Goal: Task Accomplishment & Management: Complete application form

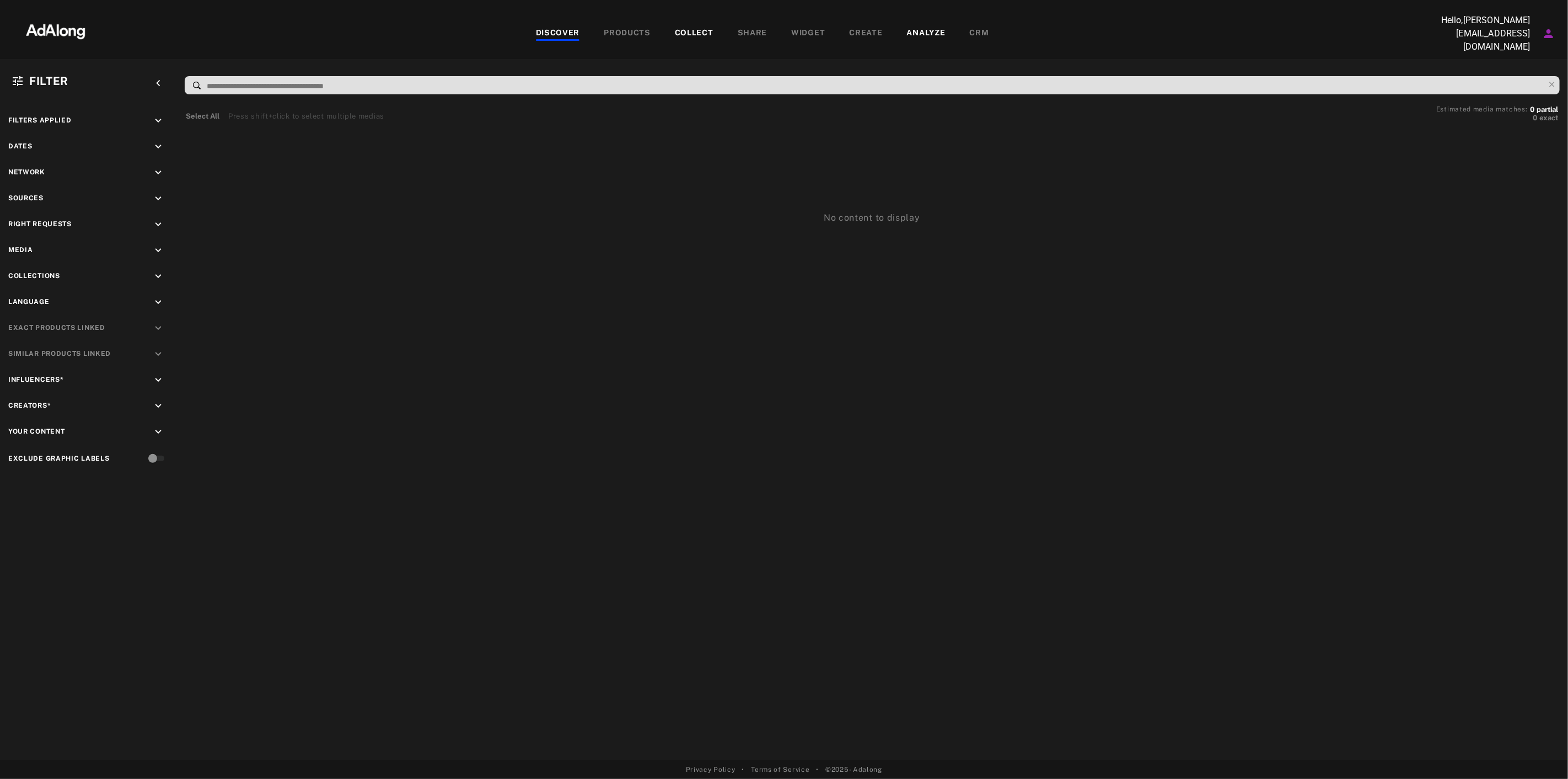
click at [1546, 32] on icon "Account settings" at bounding box center [1549, 34] width 13 height 13
click at [1518, 119] on li "parentheseausommet" at bounding box center [1489, 125] width 136 height 20
click at [1548, 35] on icon "Account settings" at bounding box center [1549, 33] width 9 height 9
click at [1523, 146] on li "My organization settings" at bounding box center [1489, 154] width 136 height 20
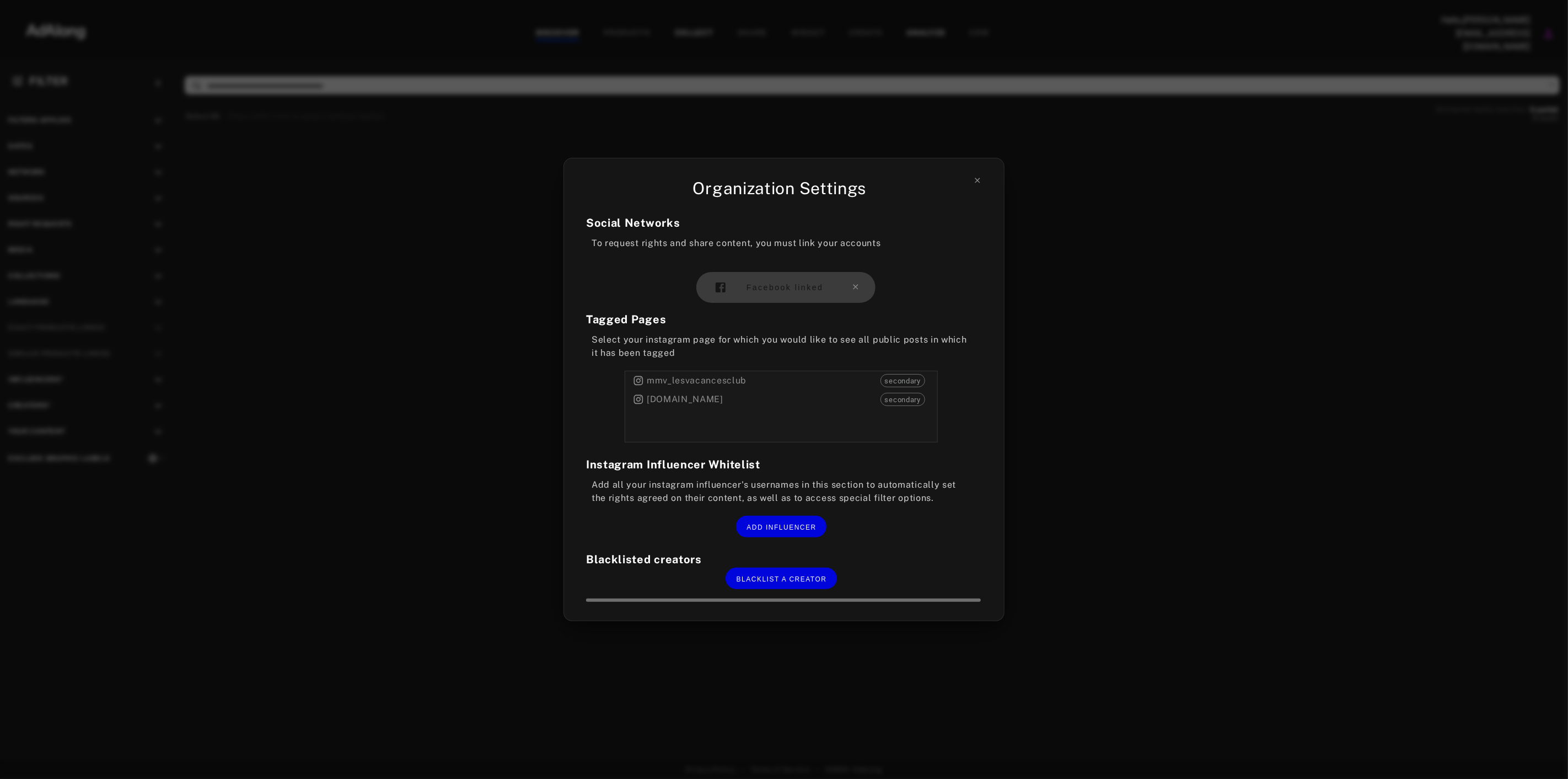
click at [800, 293] on div "Facebook linked" at bounding box center [785, 287] width 179 height 31
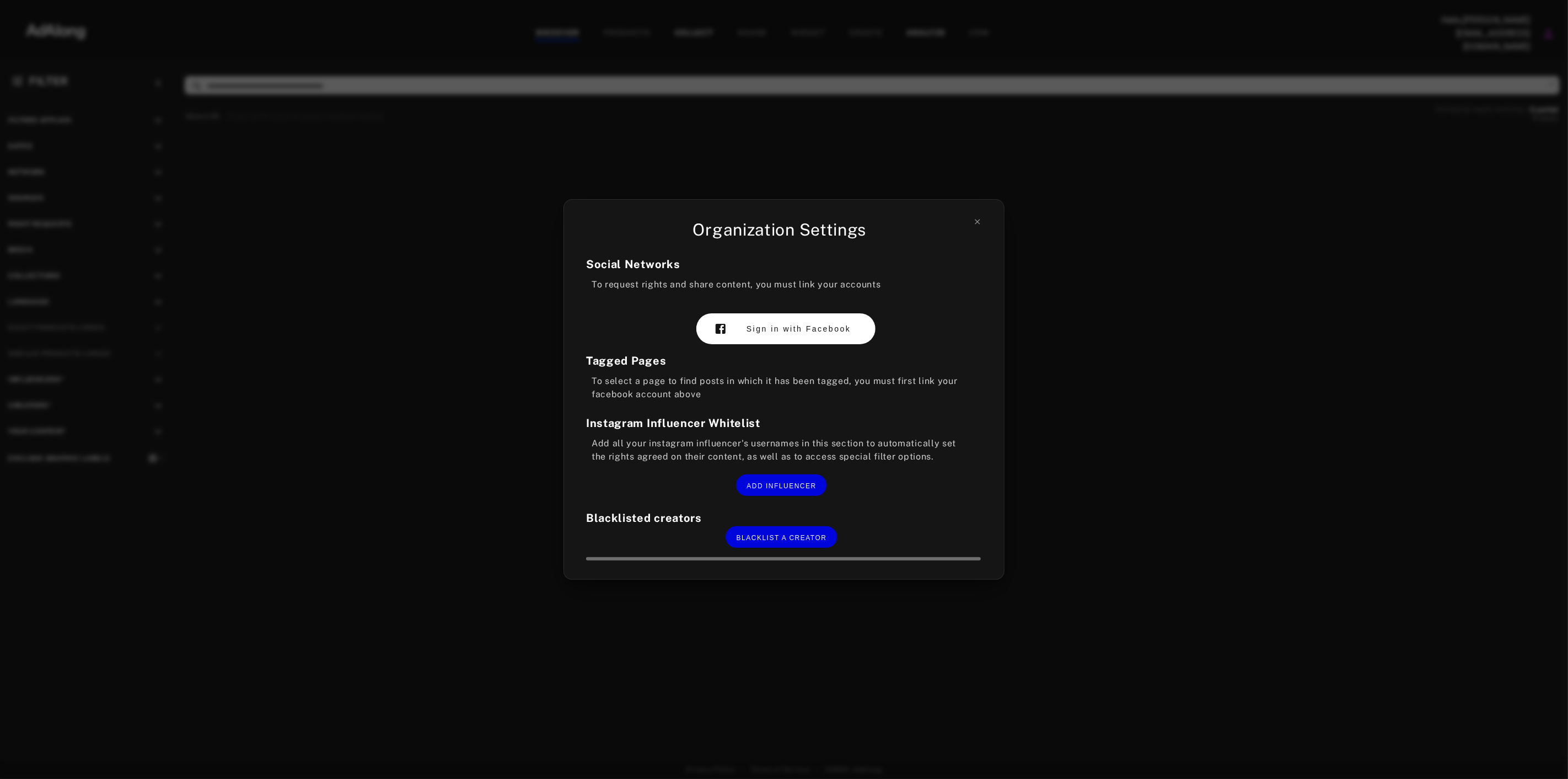
click at [810, 328] on span "Sign in with Facebook" at bounding box center [799, 328] width 104 height 9
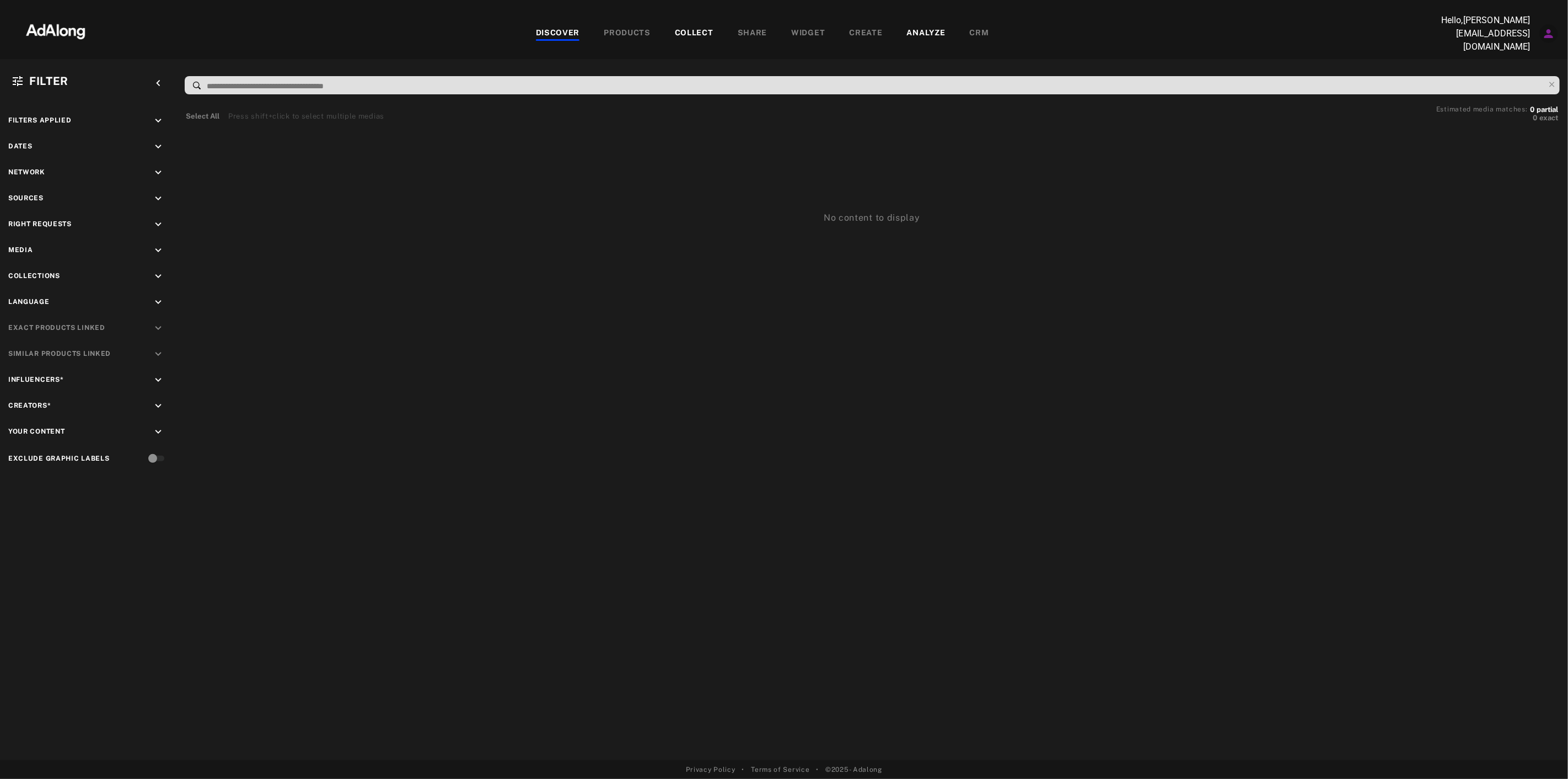
click at [1554, 30] on button "Account settings" at bounding box center [1548, 33] width 18 height 18
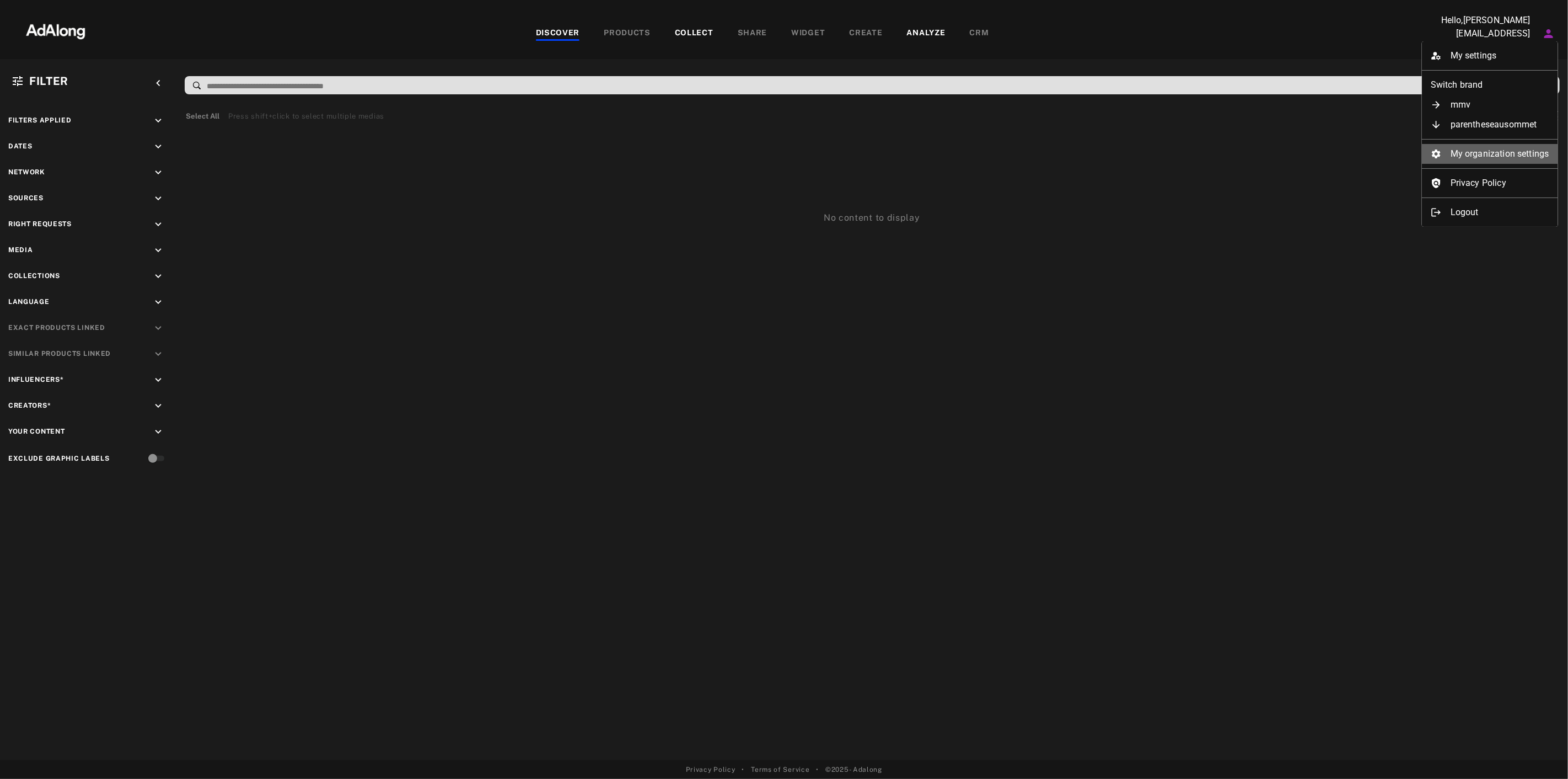
click at [1526, 154] on li "My organization settings" at bounding box center [1489, 154] width 136 height 20
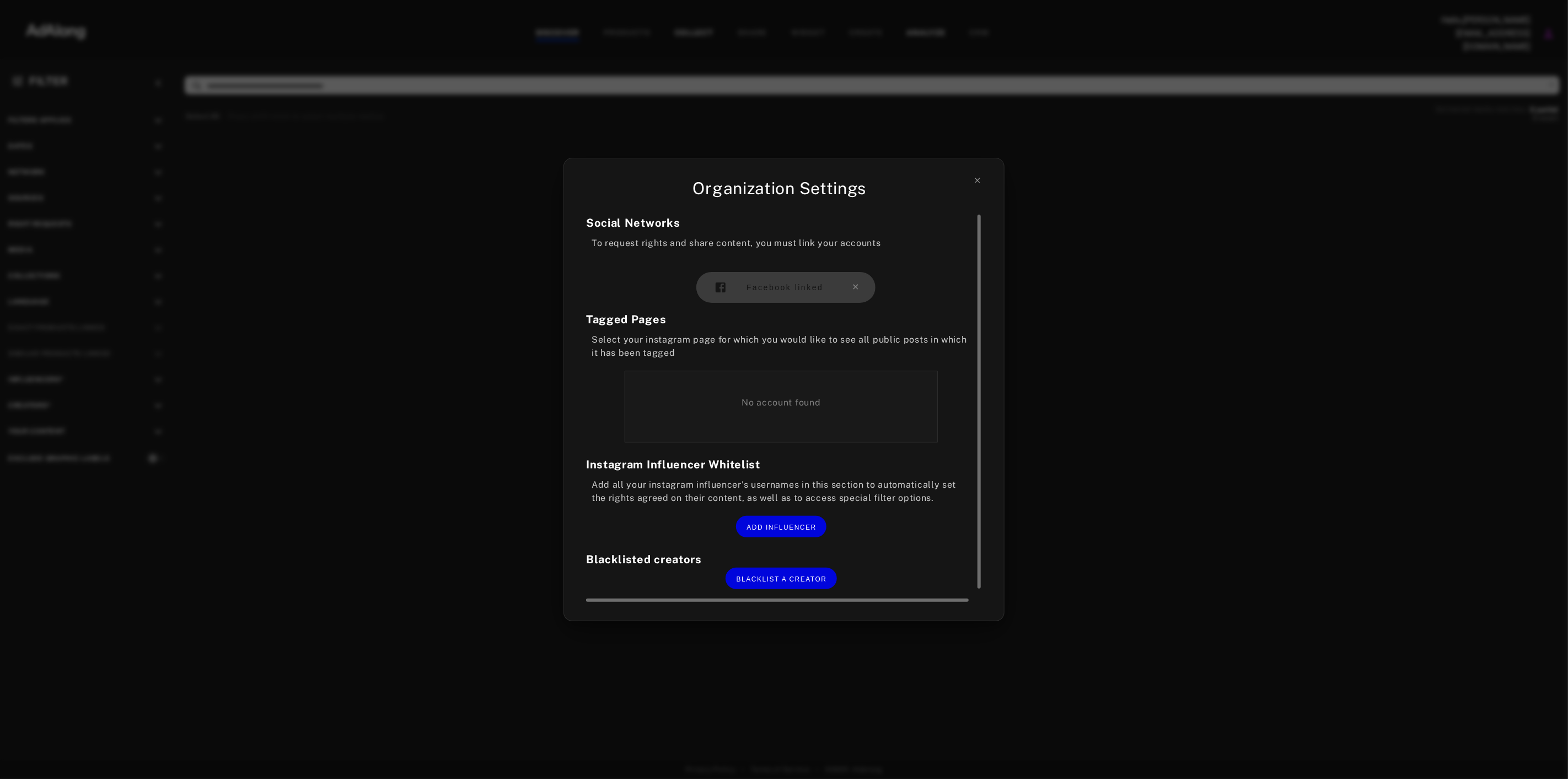
click at [817, 293] on div "Facebook linked" at bounding box center [785, 287] width 179 height 31
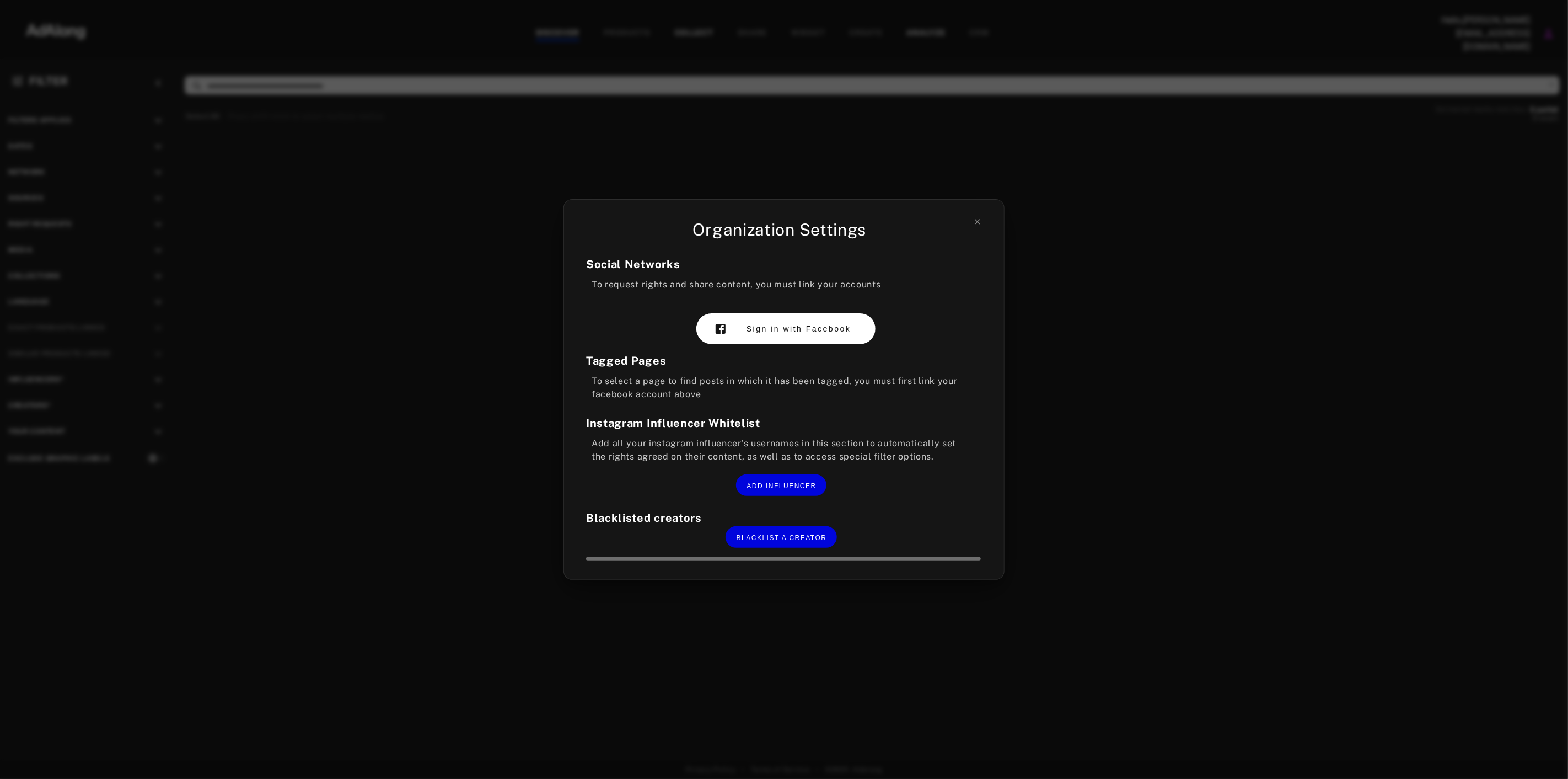
click at [779, 337] on button "Sign in with Facebook" at bounding box center [785, 329] width 179 height 31
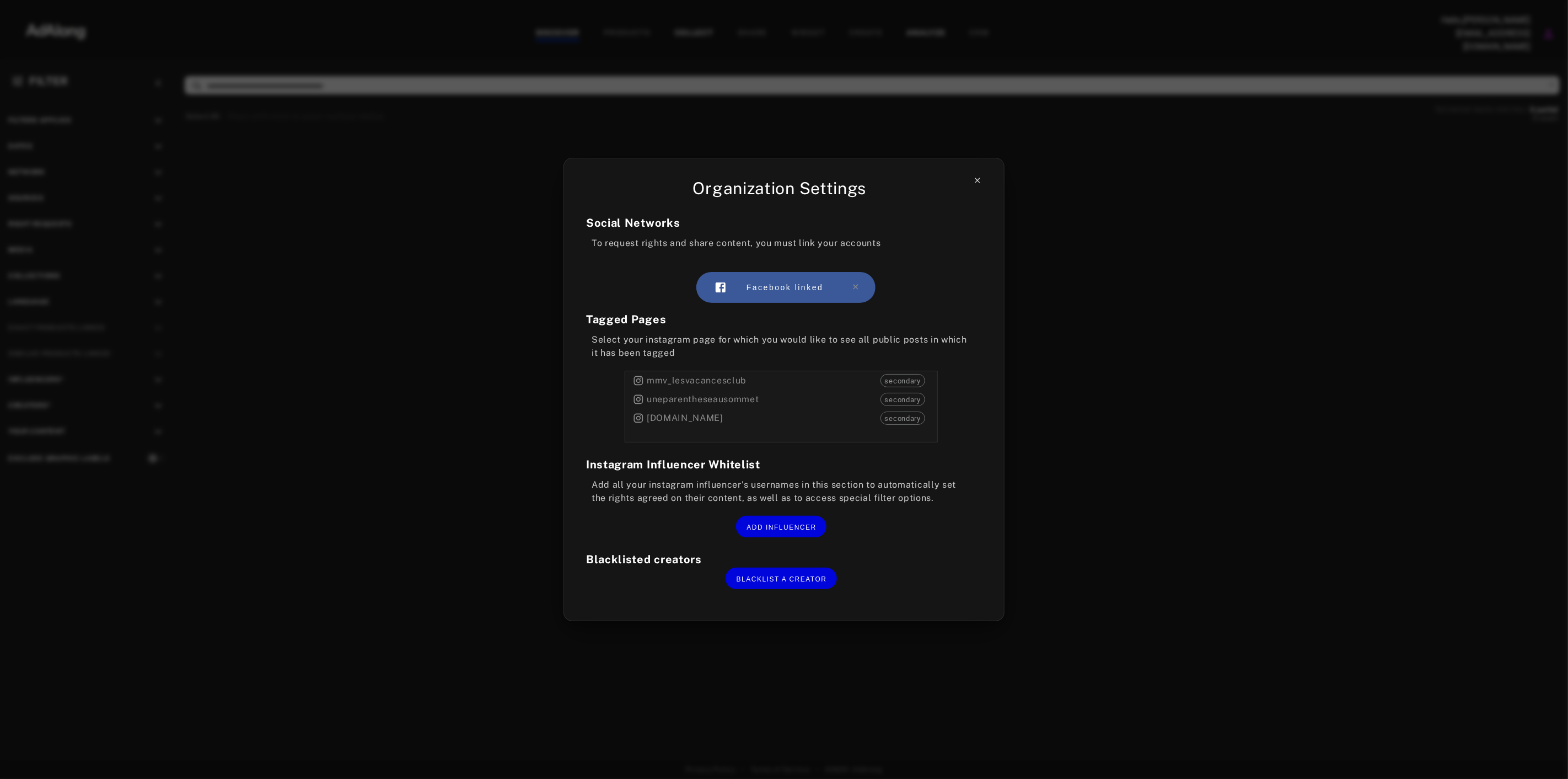
click at [977, 182] on icon at bounding box center [977, 180] width 9 height 9
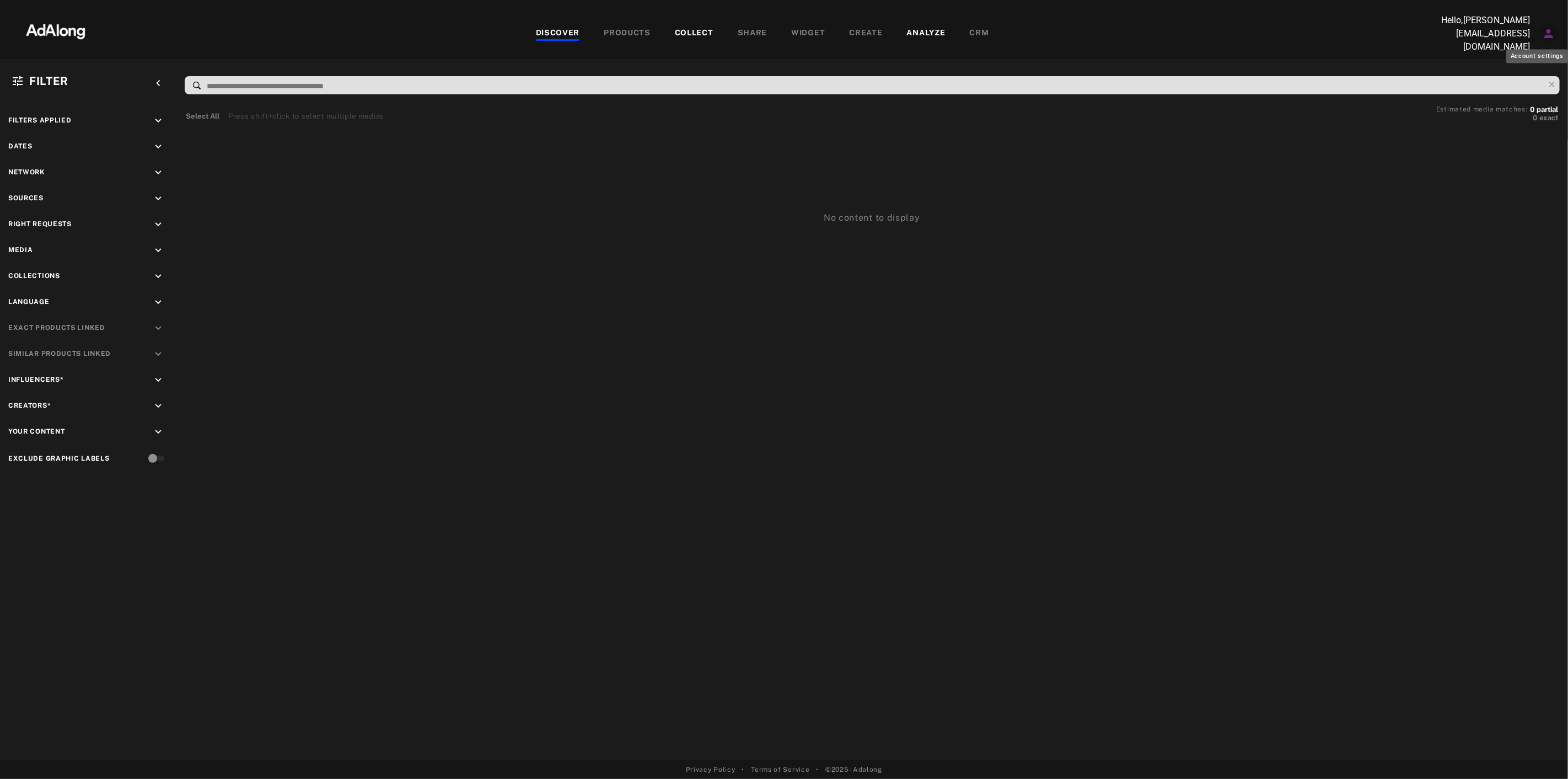
click at [1545, 34] on icon "Account settings" at bounding box center [1549, 34] width 13 height 13
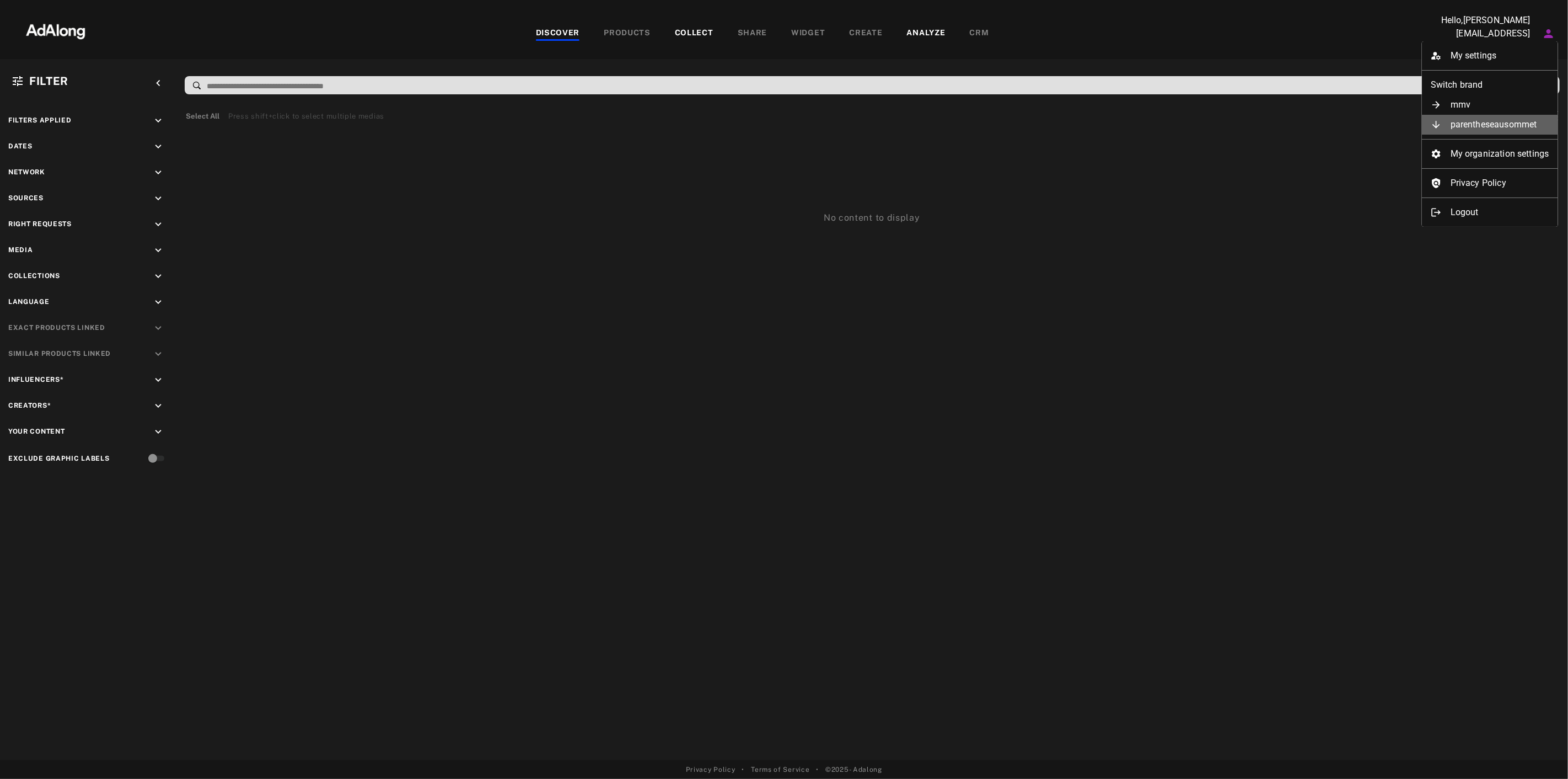
click at [1518, 117] on li "parentheseausommet" at bounding box center [1489, 125] width 136 height 20
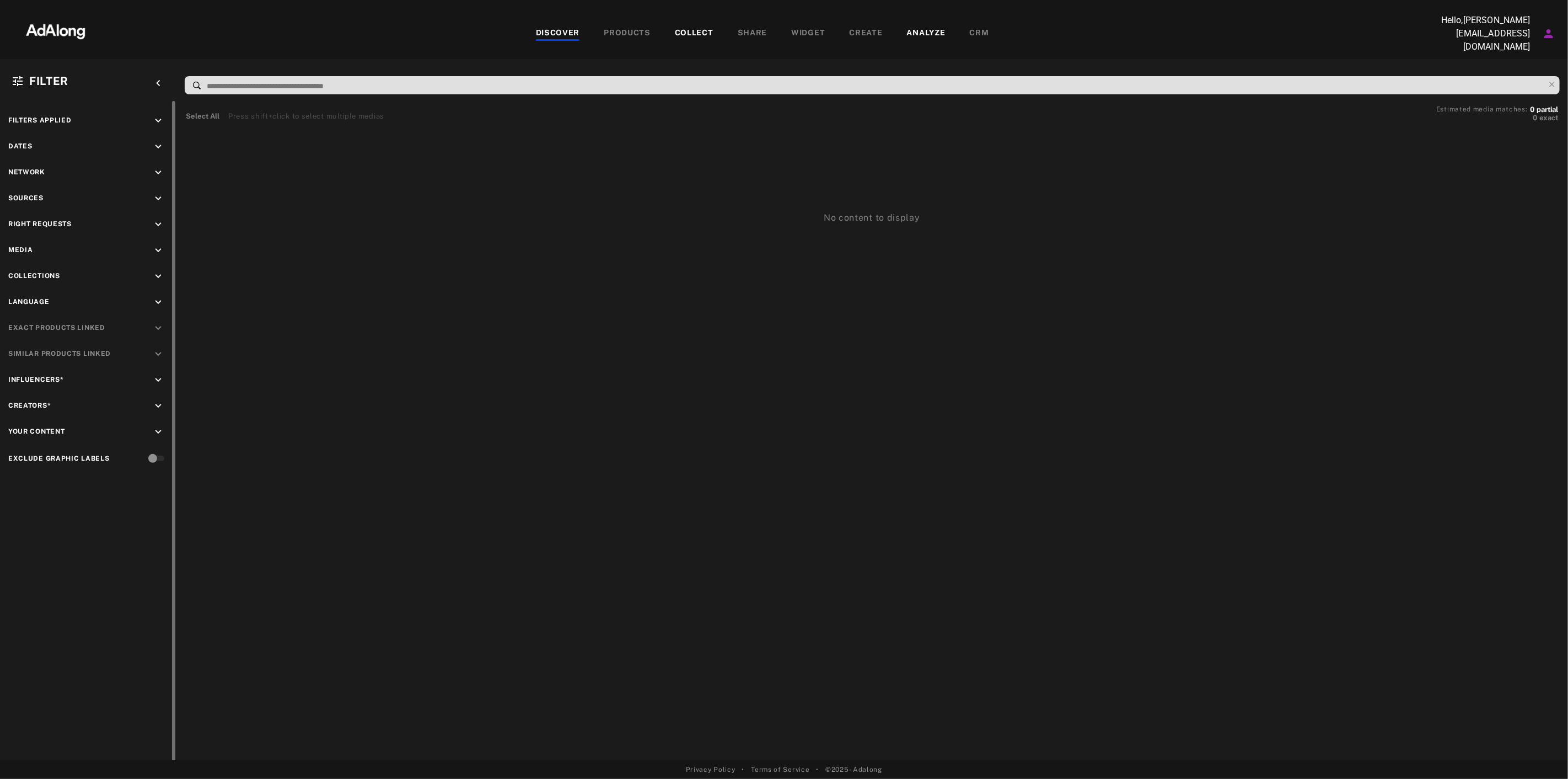
click at [162, 270] on icon "keyboard_arrow_down" at bounding box center [158, 276] width 12 height 12
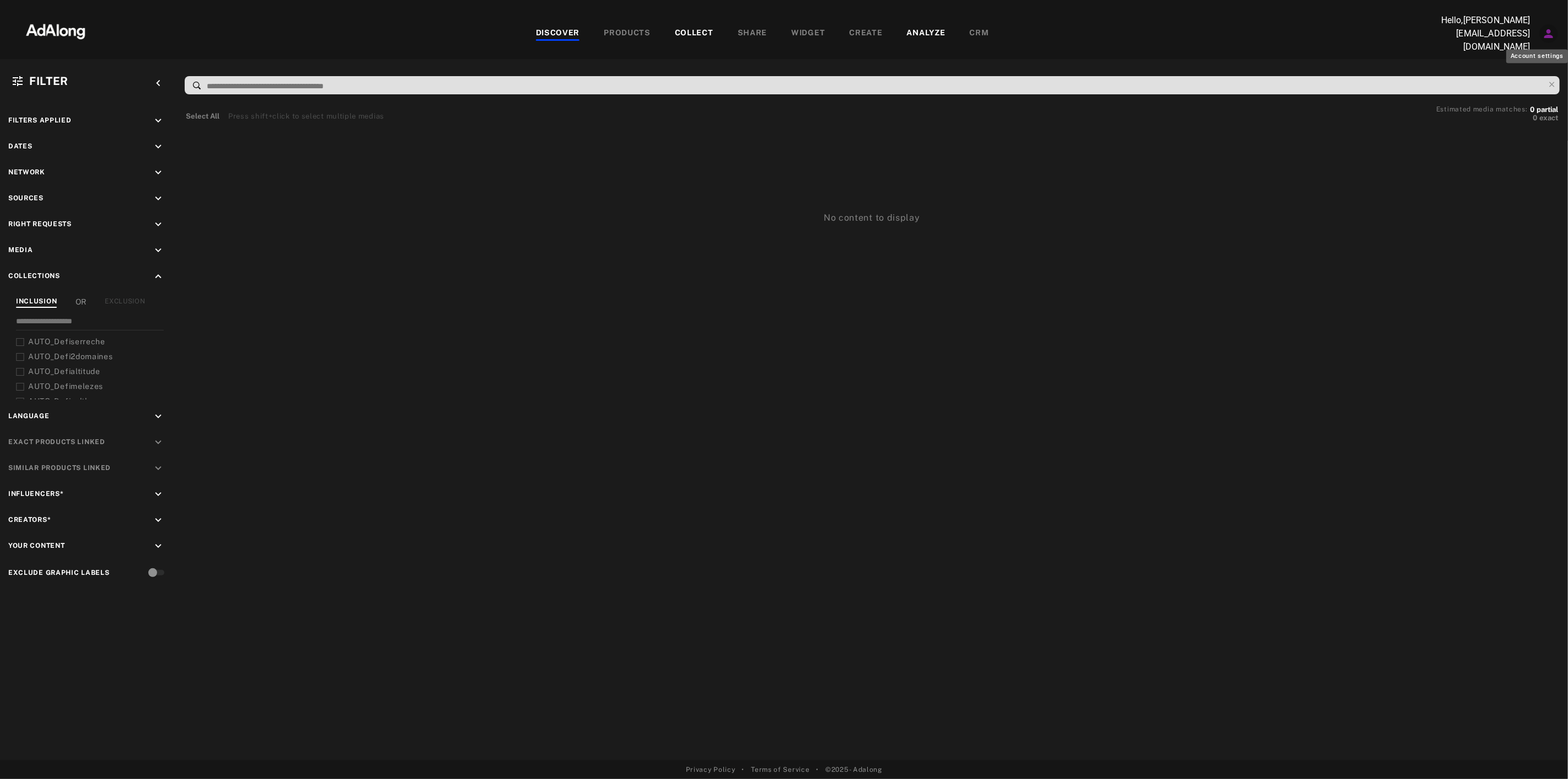
click at [1546, 30] on icon "Account settings" at bounding box center [1549, 34] width 13 height 13
click at [1492, 105] on li "mmv" at bounding box center [1489, 105] width 136 height 20
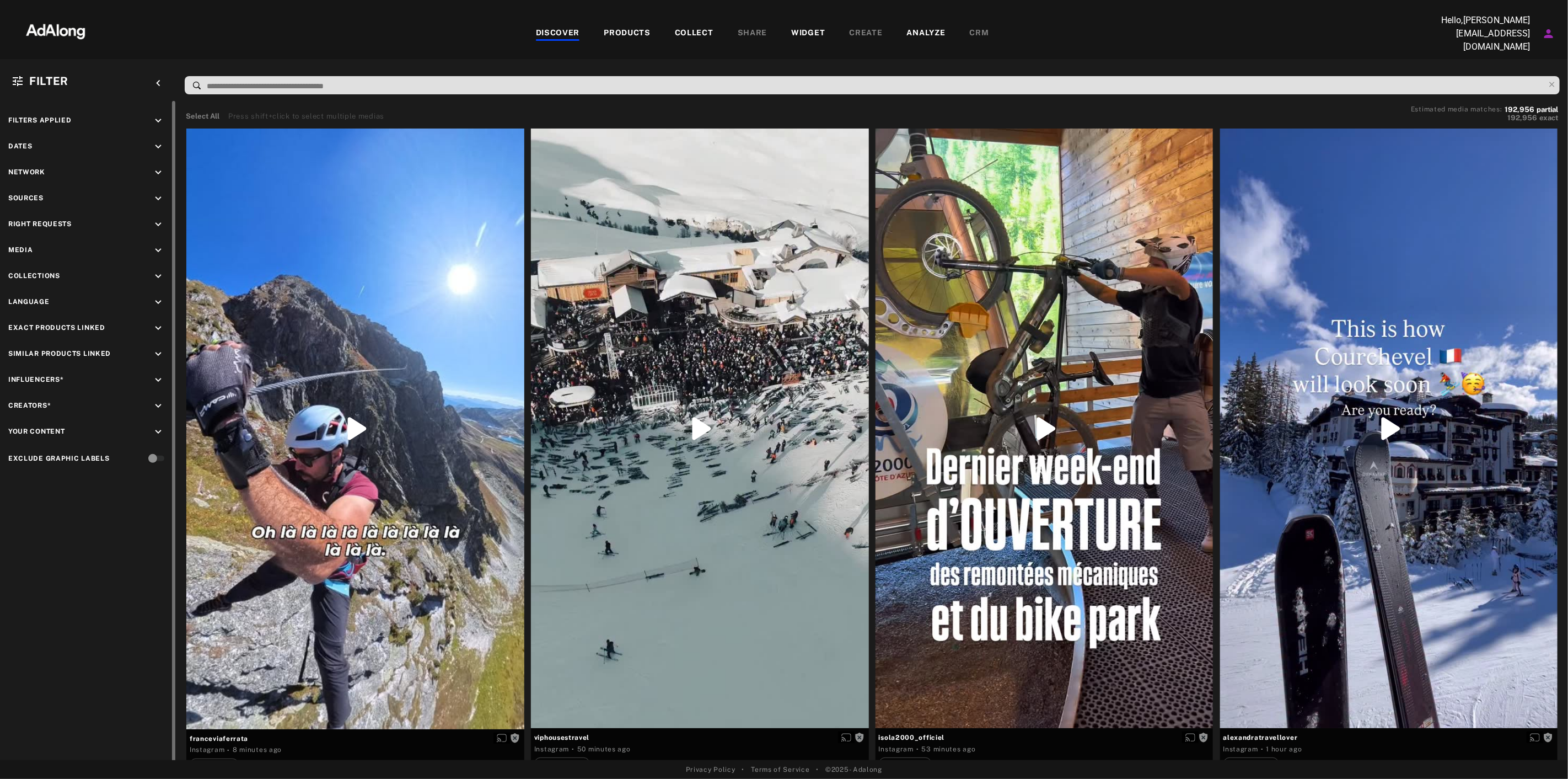
click at [151, 192] on div "Sources keyboard_arrow_down" at bounding box center [88, 199] width 160 height 15
click at [166, 195] on div "keyboard_arrow_down" at bounding box center [160, 199] width 16 height 15
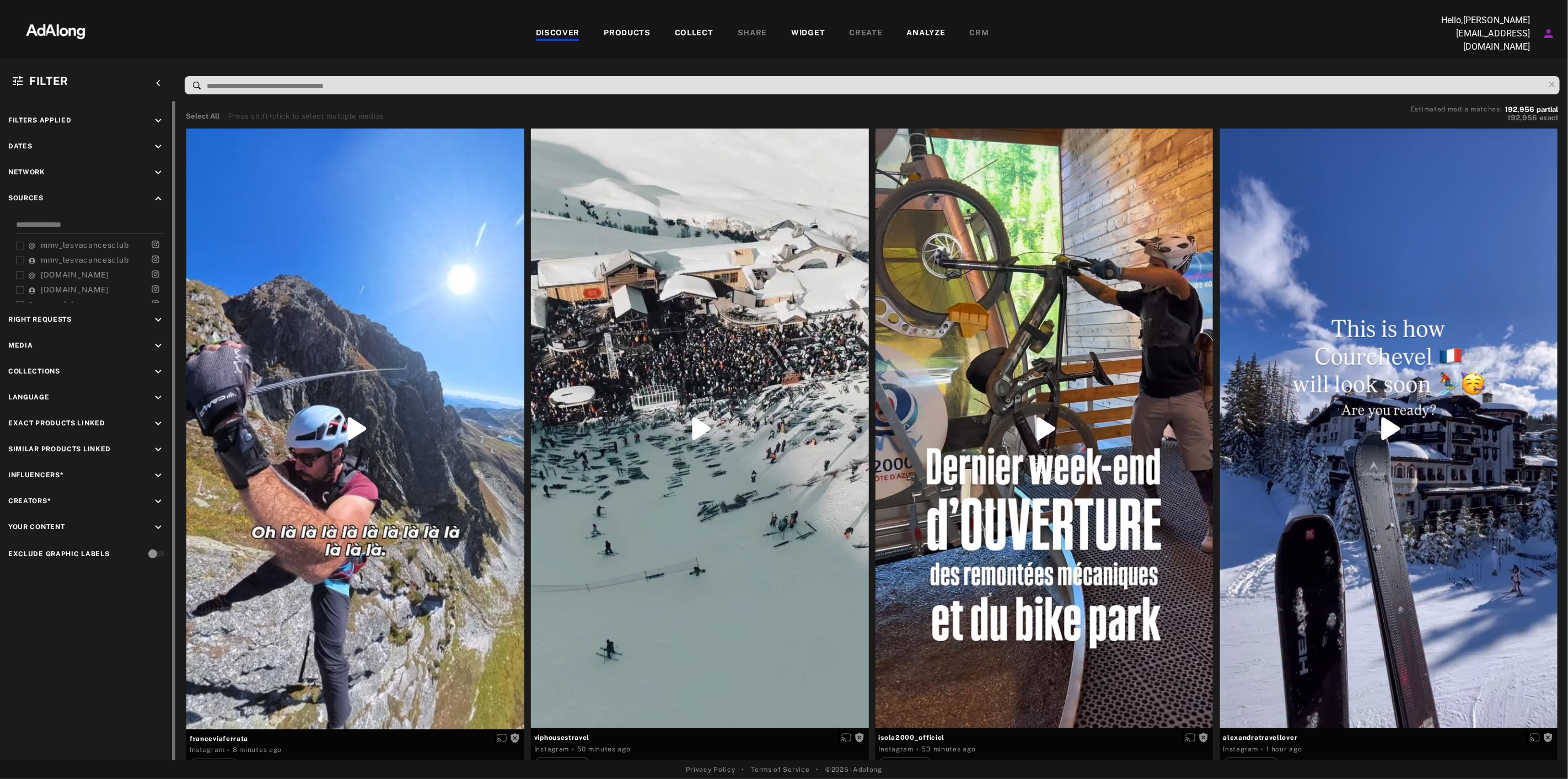
click at [155, 194] on icon "keyboard_arrow_up" at bounding box center [158, 198] width 12 height 12
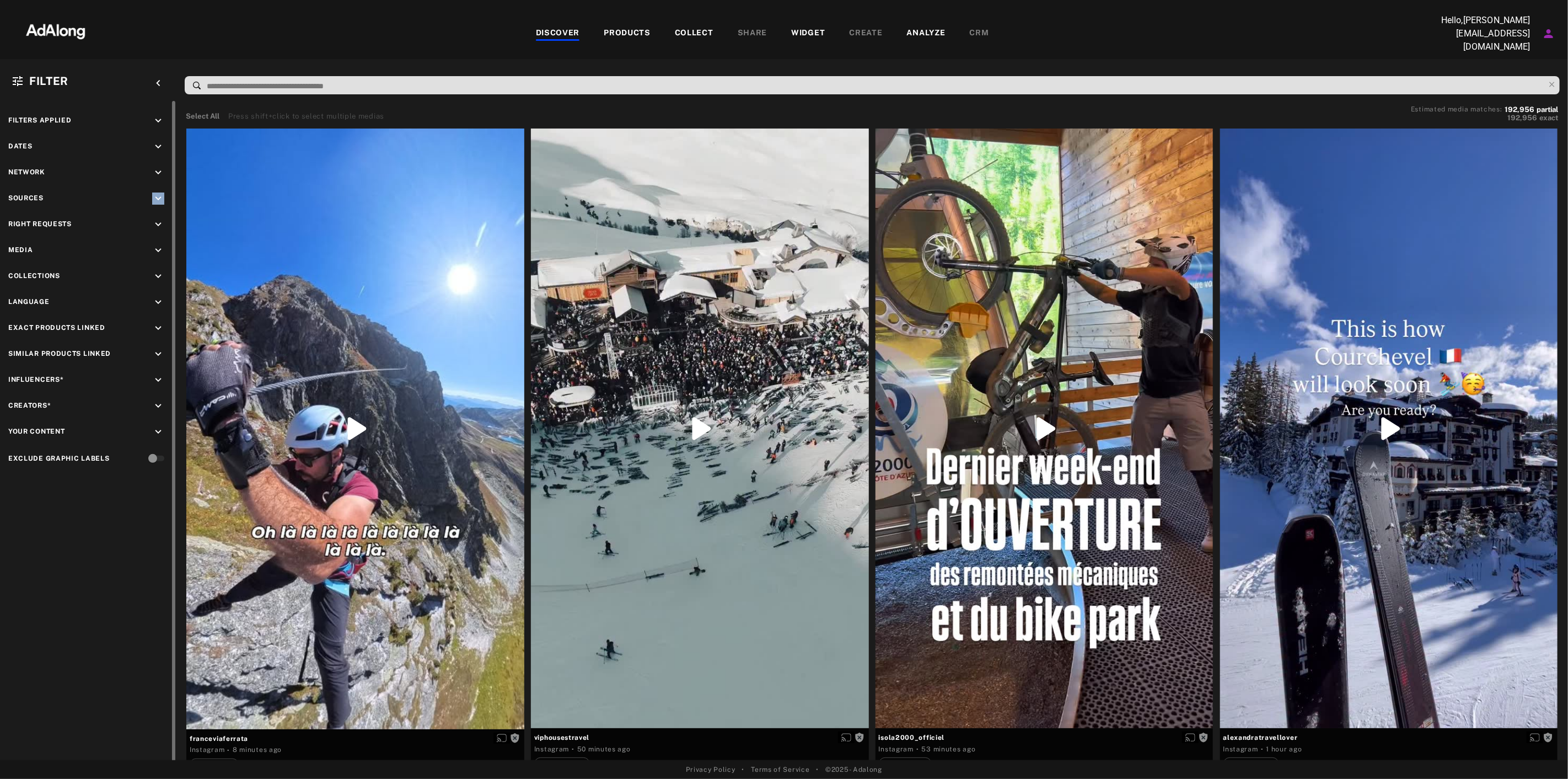
click at [155, 193] on icon "keyboard_arrow_down" at bounding box center [158, 198] width 12 height 12
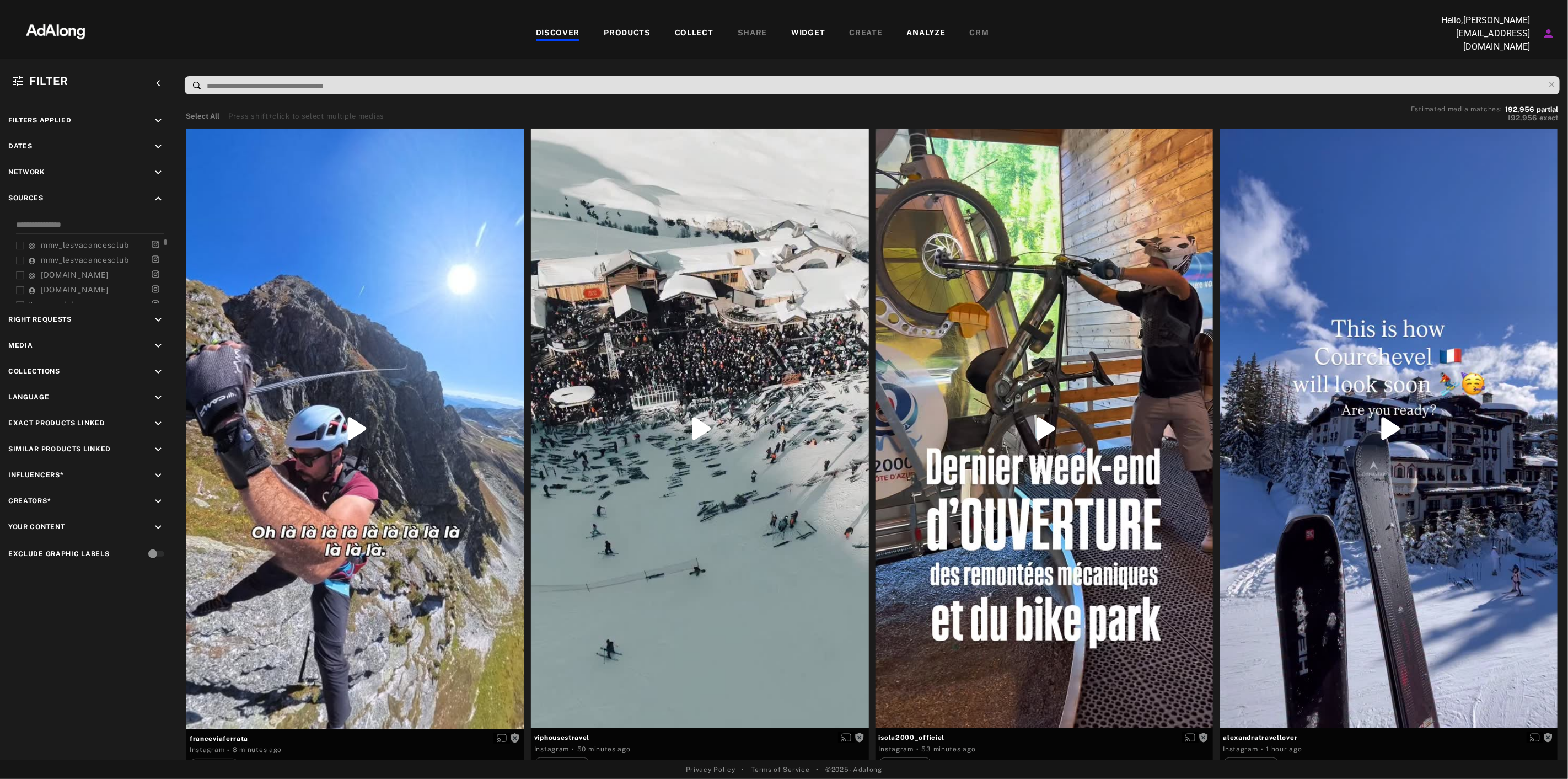
click at [1545, 31] on icon "Account settings" at bounding box center [1549, 34] width 13 height 13
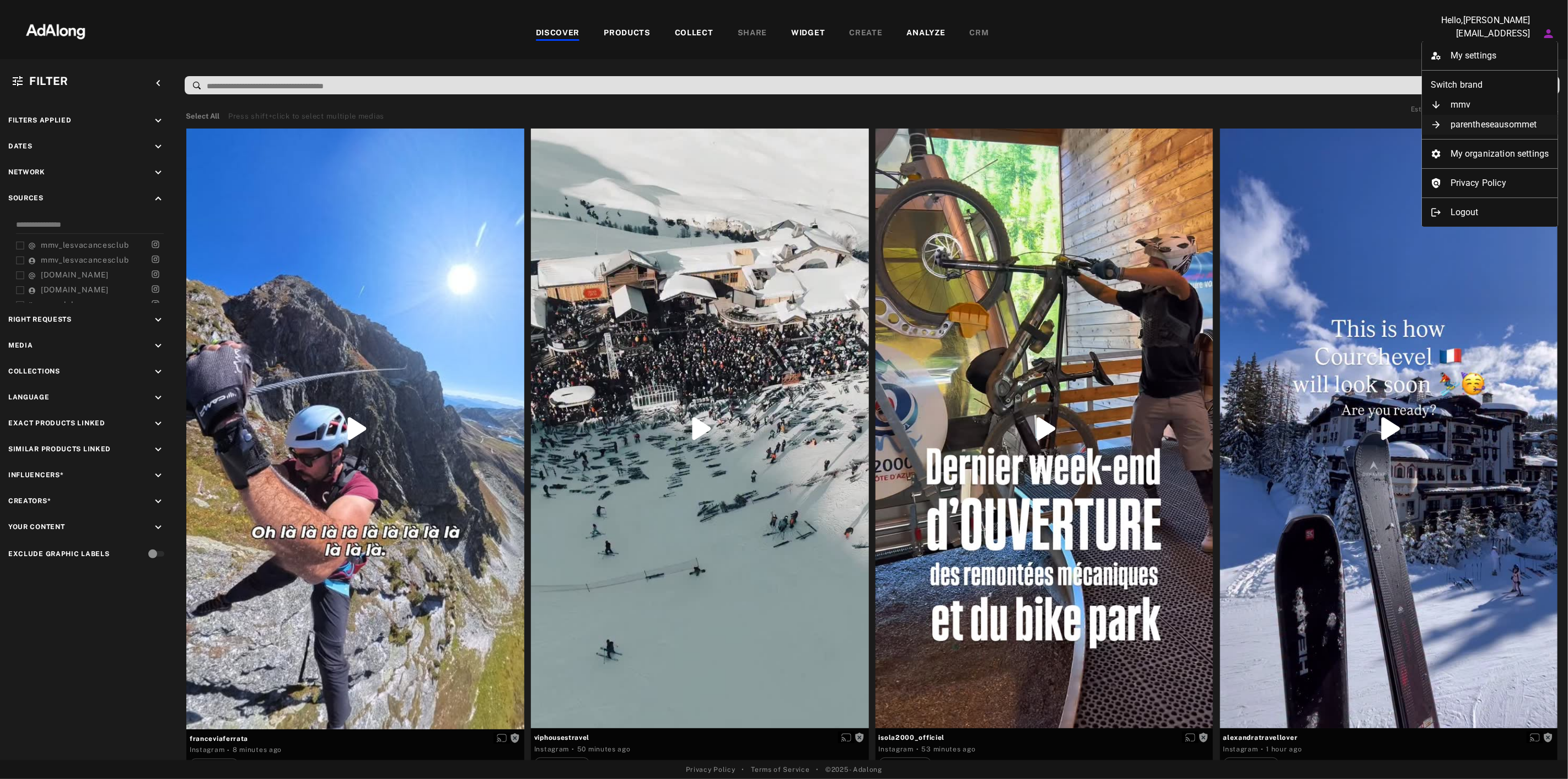
click at [1496, 121] on li "parentheseausommet" at bounding box center [1489, 125] width 136 height 20
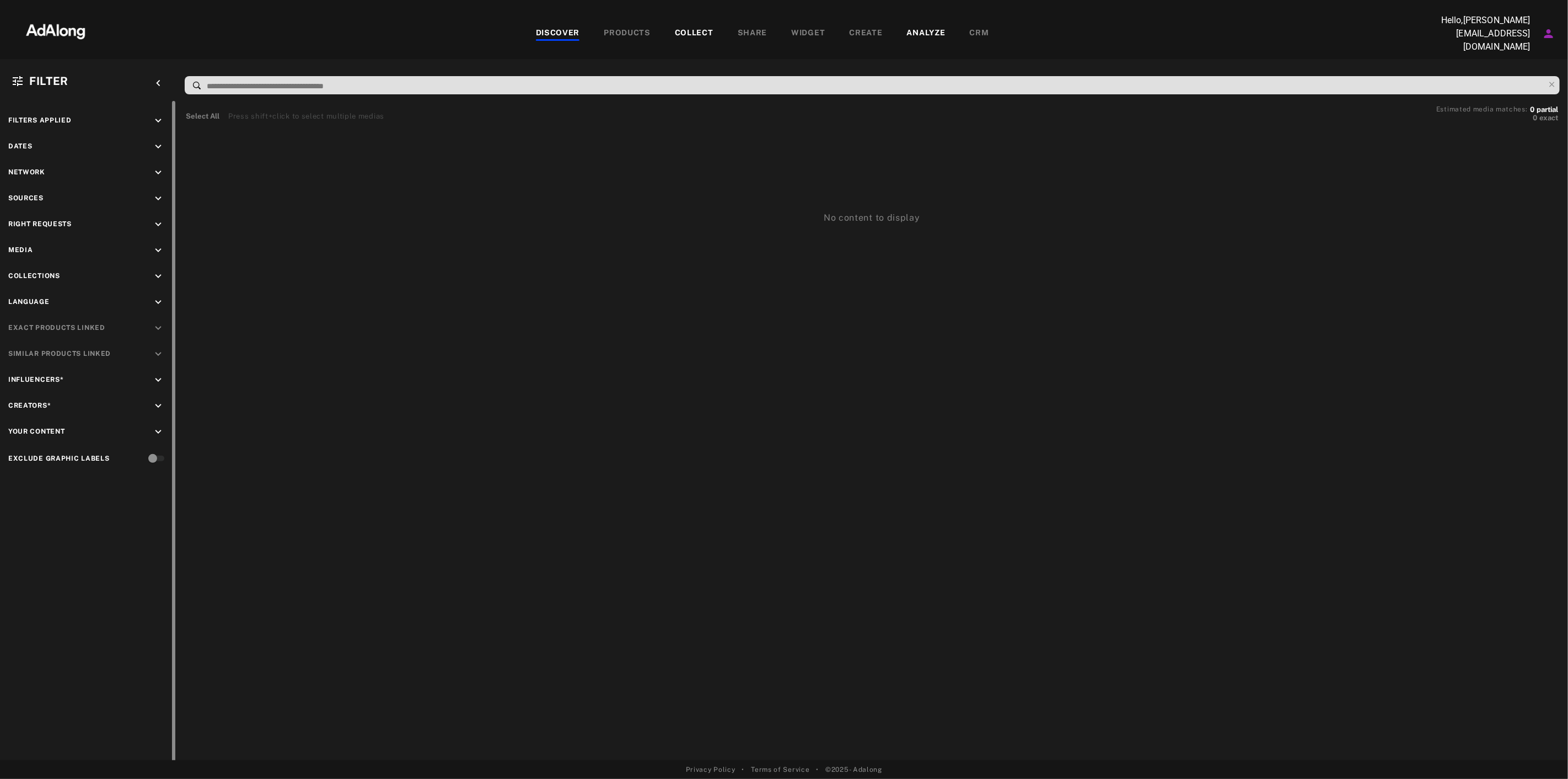
click at [169, 187] on div at bounding box center [172, 433] width 8 height 662
click at [152, 192] on icon "keyboard_arrow_down" at bounding box center [158, 198] width 12 height 12
click at [155, 174] on div "keyboard_arrow_down" at bounding box center [160, 174] width 16 height 15
click at [162, 333] on icon "keyboard_arrow_down" at bounding box center [158, 338] width 12 height 12
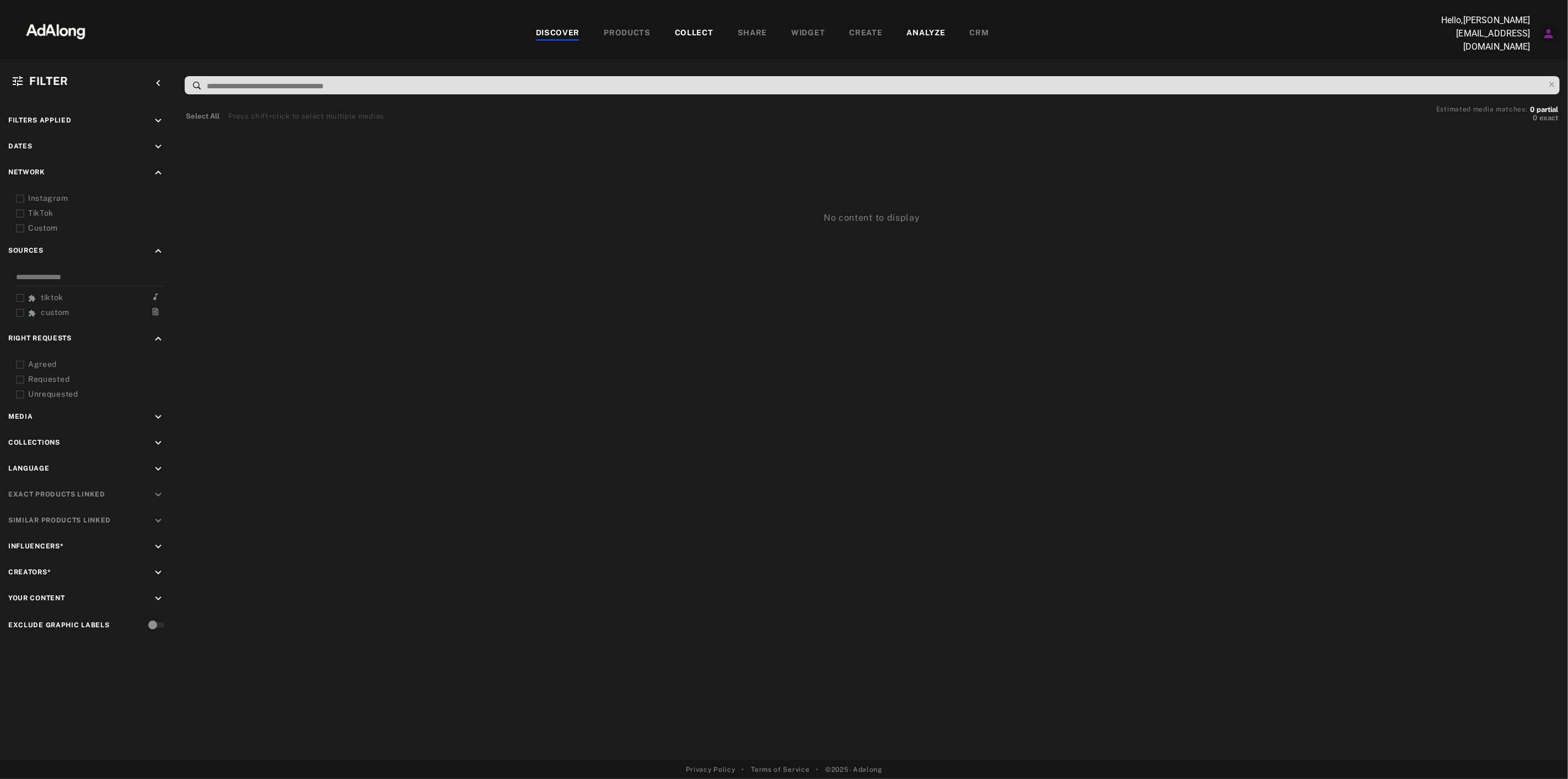
click at [1543, 31] on icon "Account settings" at bounding box center [1549, 34] width 13 height 13
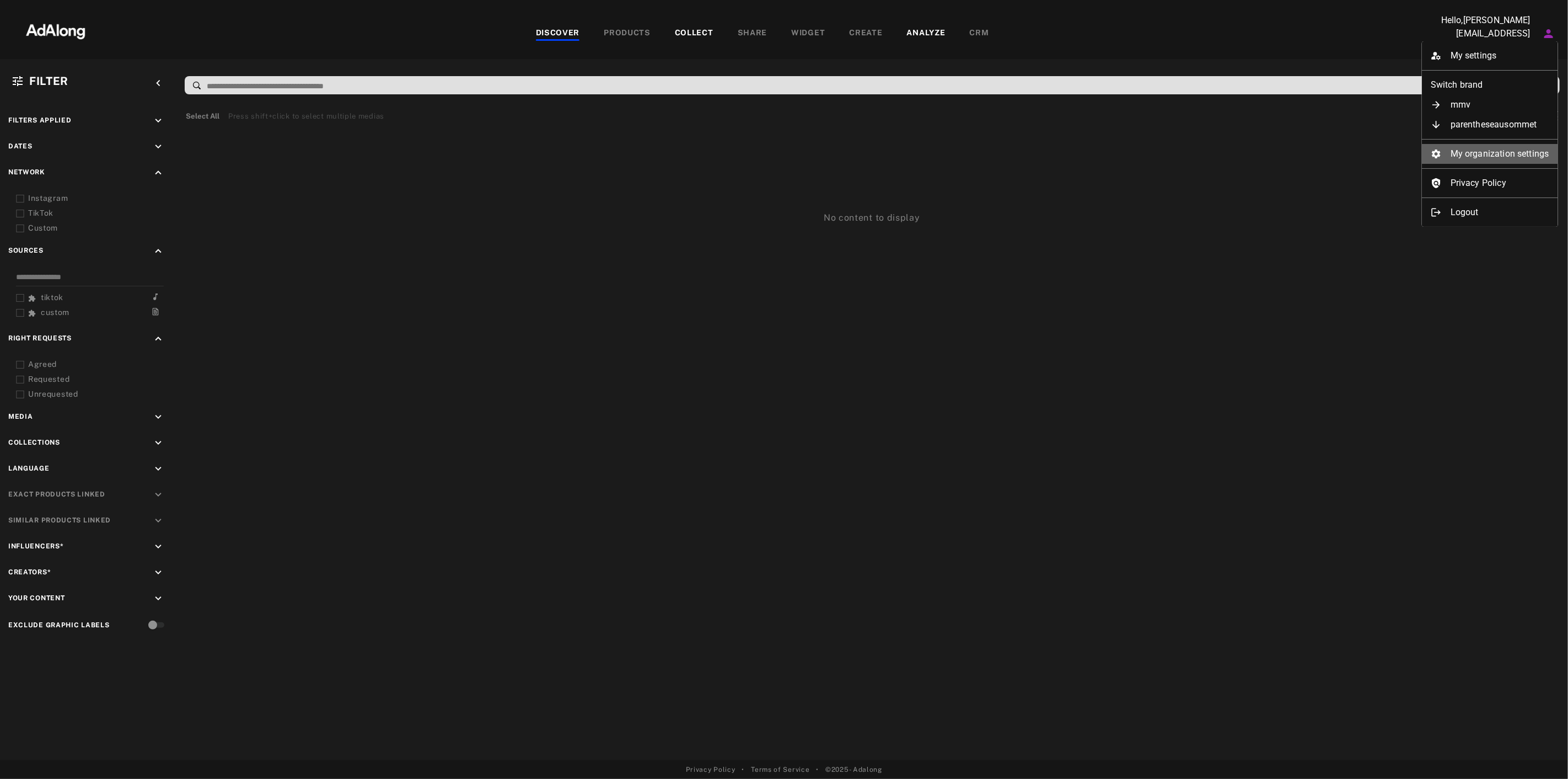
click at [1517, 148] on li "My organization settings" at bounding box center [1489, 154] width 136 height 20
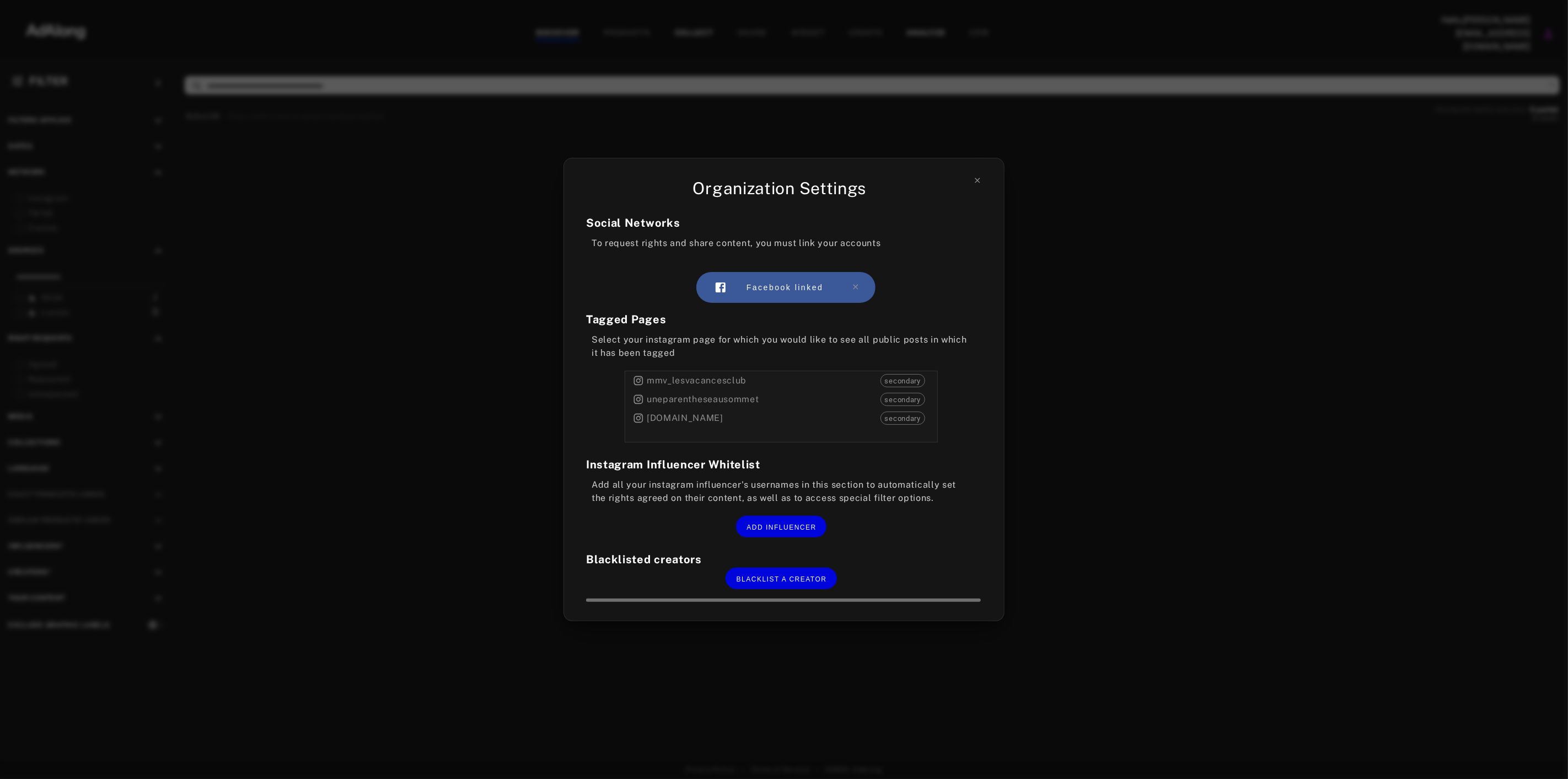
click at [907, 400] on span "secondary" at bounding box center [903, 400] width 43 height 11
click at [982, 181] on div "Organization Settings Social Networks To request rights and share content, you …" at bounding box center [784, 389] width 441 height 464
click at [972, 180] on div "Organization Settings" at bounding box center [780, 188] width 387 height 25
click at [974, 178] on icon at bounding box center [977, 180] width 9 height 9
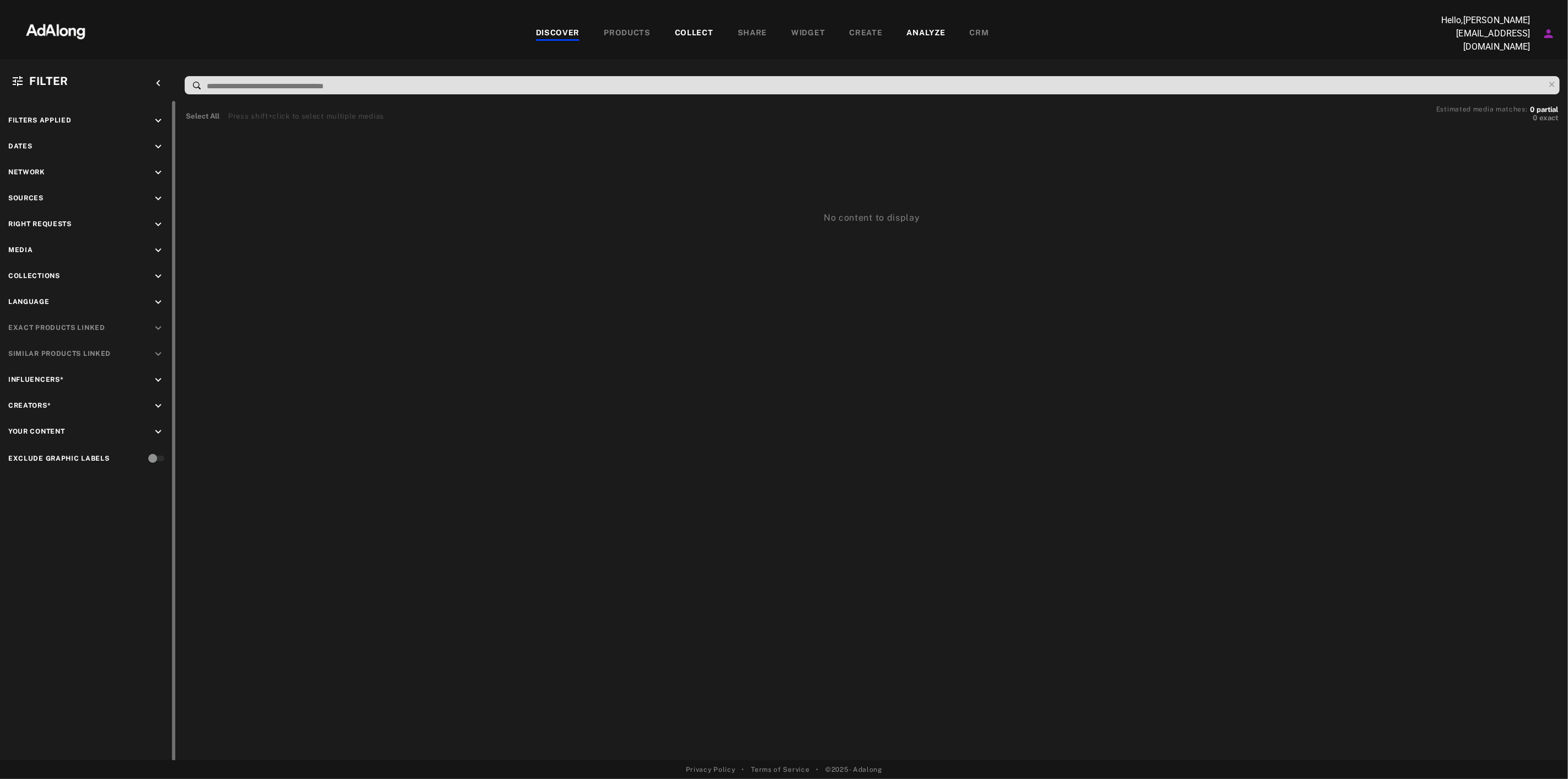
click at [150, 192] on div "Sources keyboard_arrow_down" at bounding box center [88, 199] width 160 height 15
click at [156, 192] on icon "keyboard_arrow_down" at bounding box center [158, 198] width 12 height 12
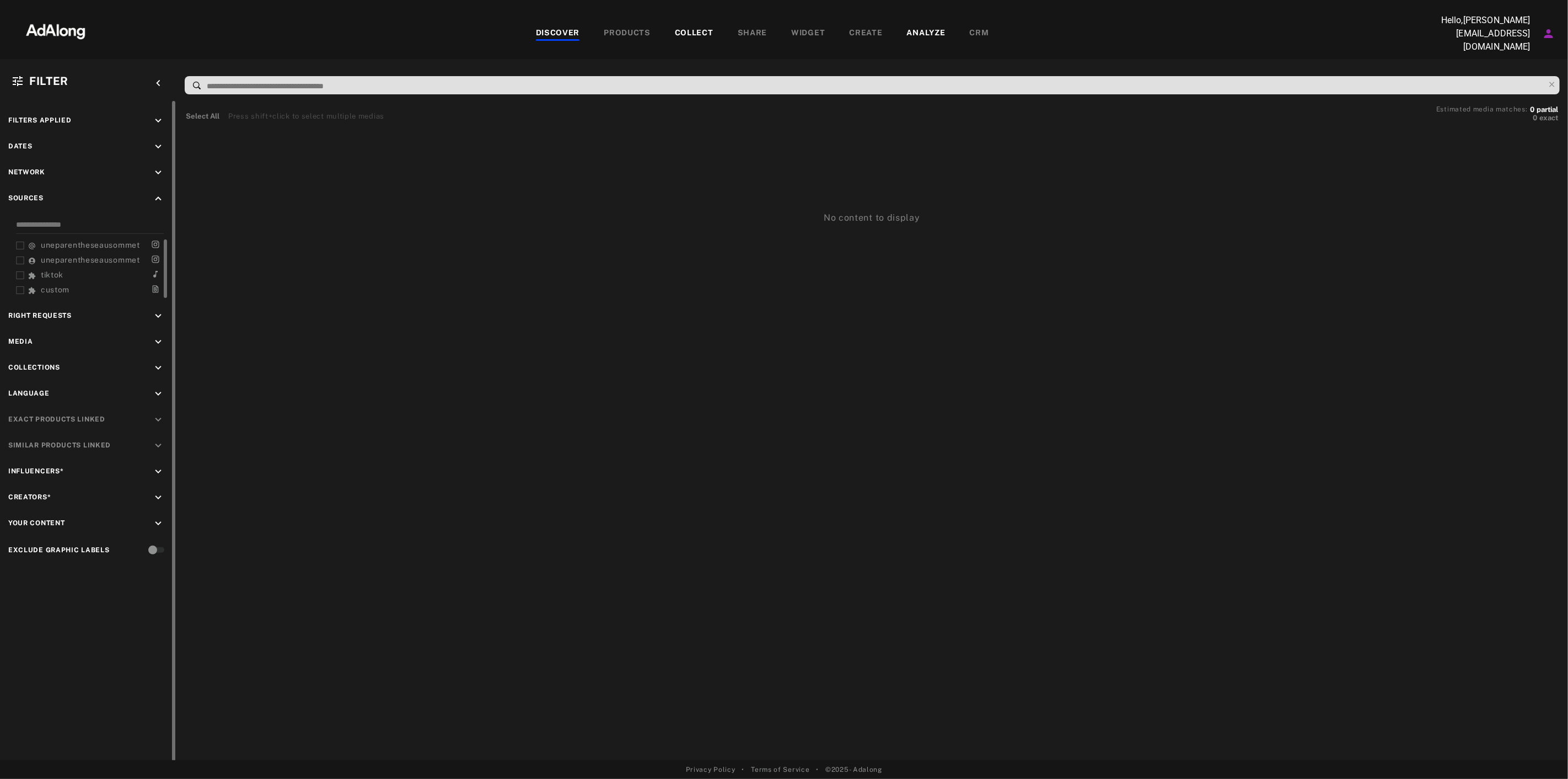
click at [99, 240] on span "uneparentheseausommet" at bounding box center [90, 244] width 99 height 9
click at [100, 240] on span "uneparentheseausommet" at bounding box center [90, 244] width 99 height 9
click at [154, 310] on icon "keyboard_arrow_down" at bounding box center [158, 316] width 12 height 12
click at [157, 388] on icon "keyboard_arrow_down" at bounding box center [158, 394] width 12 height 12
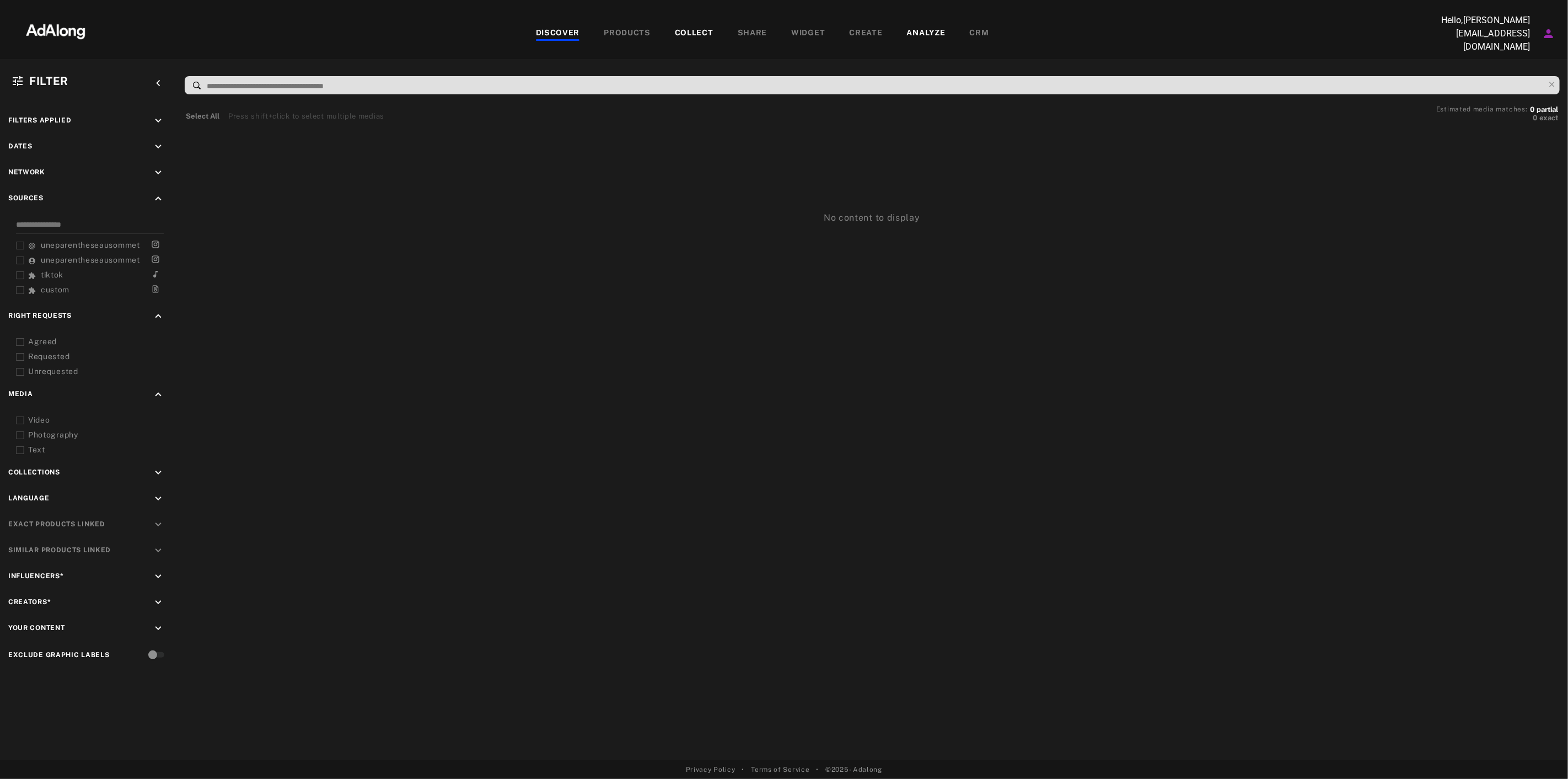
click at [299, 68] on div "Filter keyboard_arrow_left Filters applied keyboard_arrow_down Dates keyboard_a…" at bounding box center [784, 409] width 1568 height 701
click at [287, 79] on input at bounding box center [875, 86] width 1339 height 15
type input "********"
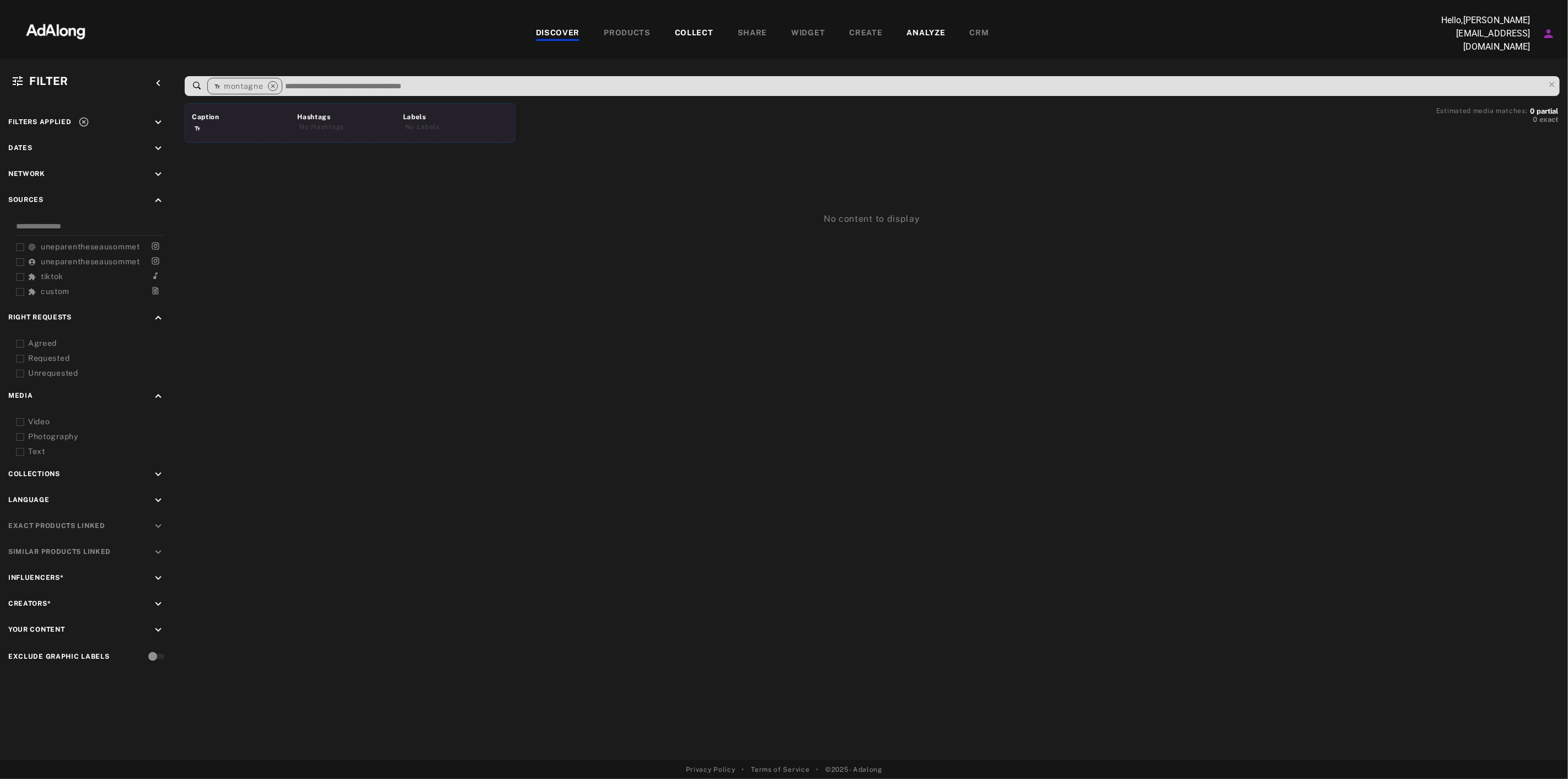
click at [225, 125] on div at bounding box center [244, 128] width 103 height 12
click at [254, 117] on div "Caption" at bounding box center [244, 117] width 103 height 10
click at [342, 79] on input at bounding box center [914, 86] width 1260 height 15
click at [377, 81] on input at bounding box center [914, 86] width 1260 height 15
click at [55, 272] on span "tiktok" at bounding box center [52, 276] width 23 height 9
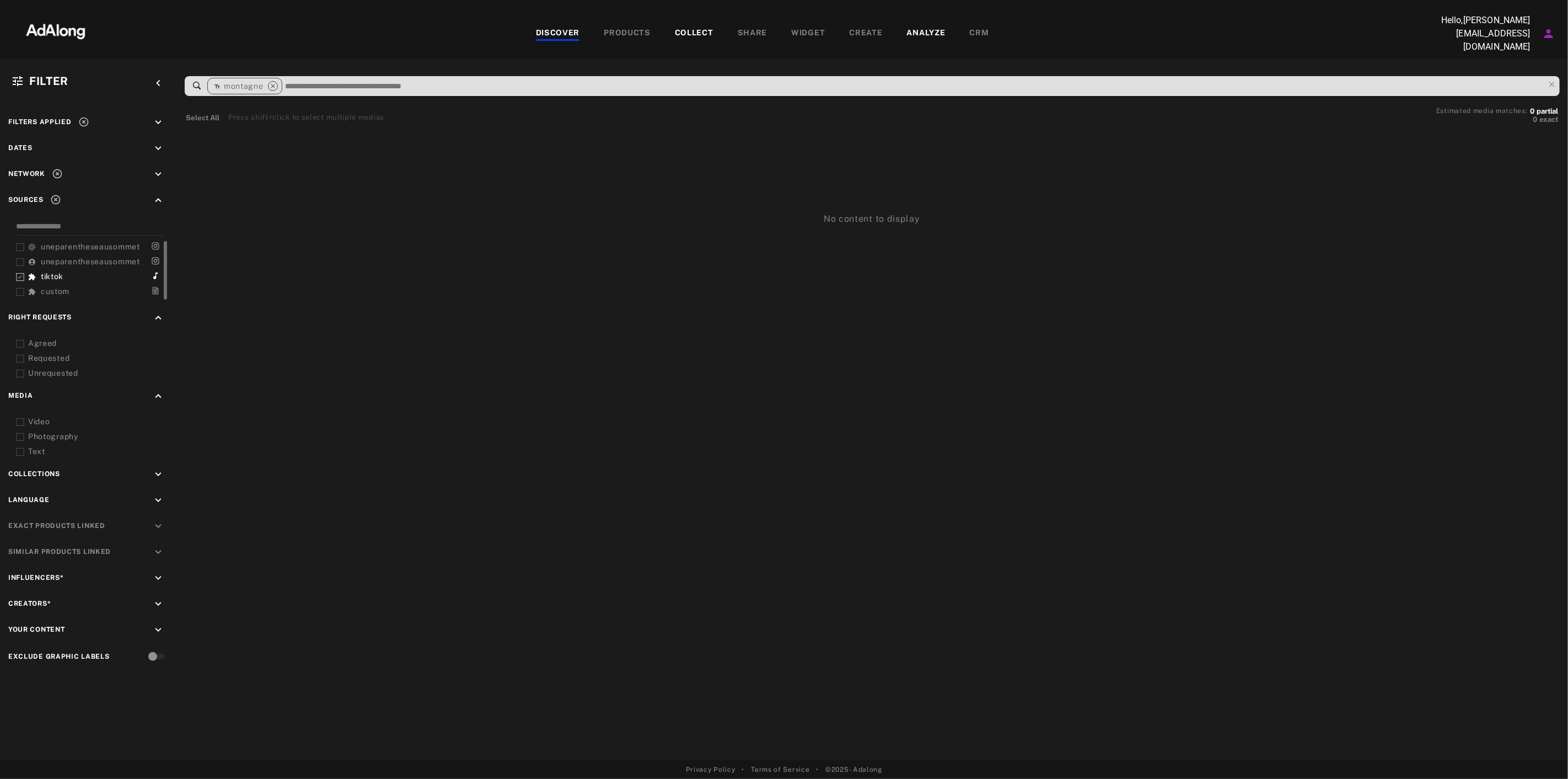
click at [55, 272] on span "tiktok" at bounding box center [52, 276] width 23 height 9
click at [42, 171] on span "Network" at bounding box center [27, 174] width 37 height 8
click at [158, 173] on div "Network keyboard_arrow_down" at bounding box center [88, 175] width 160 height 15
click at [162, 173] on icon "keyboard_arrow_down" at bounding box center [158, 174] width 12 height 12
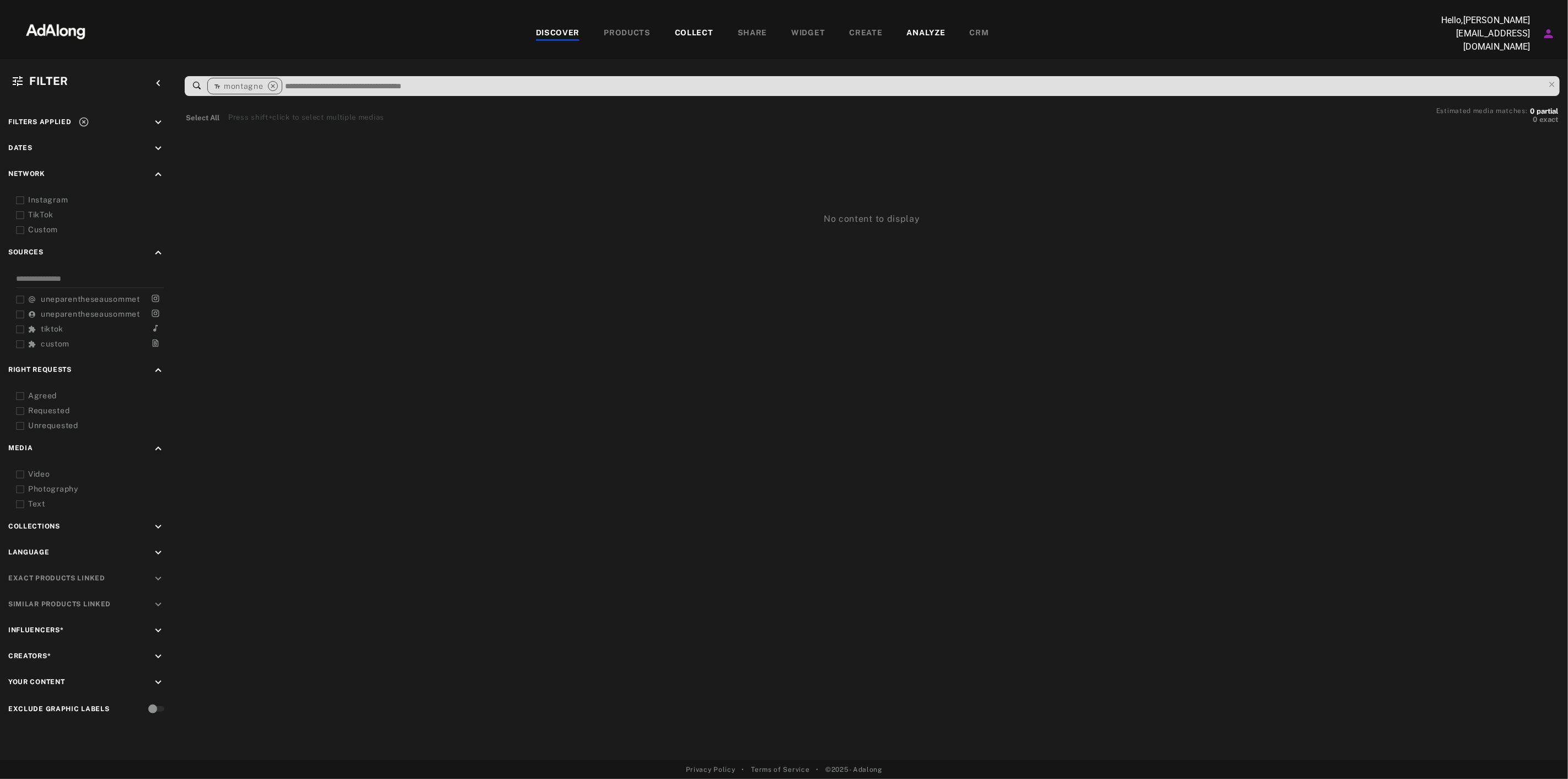
click at [50, 196] on div "Instagram" at bounding box center [98, 199] width 140 height 11
click at [298, 79] on input at bounding box center [914, 86] width 1260 height 15
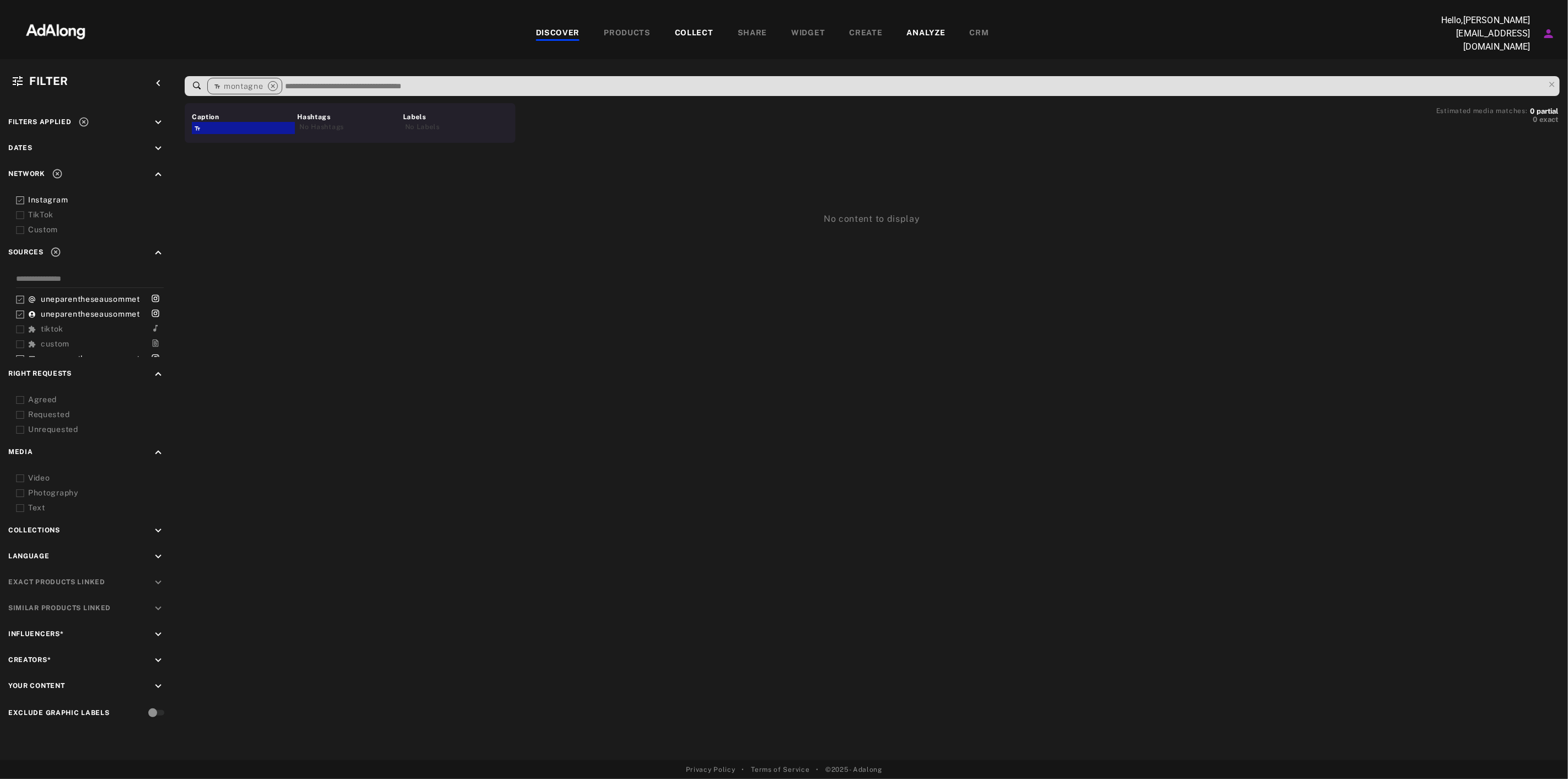
click at [256, 87] on div "montagne" at bounding box center [239, 86] width 50 height 14
click at [264, 84] on div "close" at bounding box center [271, 86] width 14 height 14
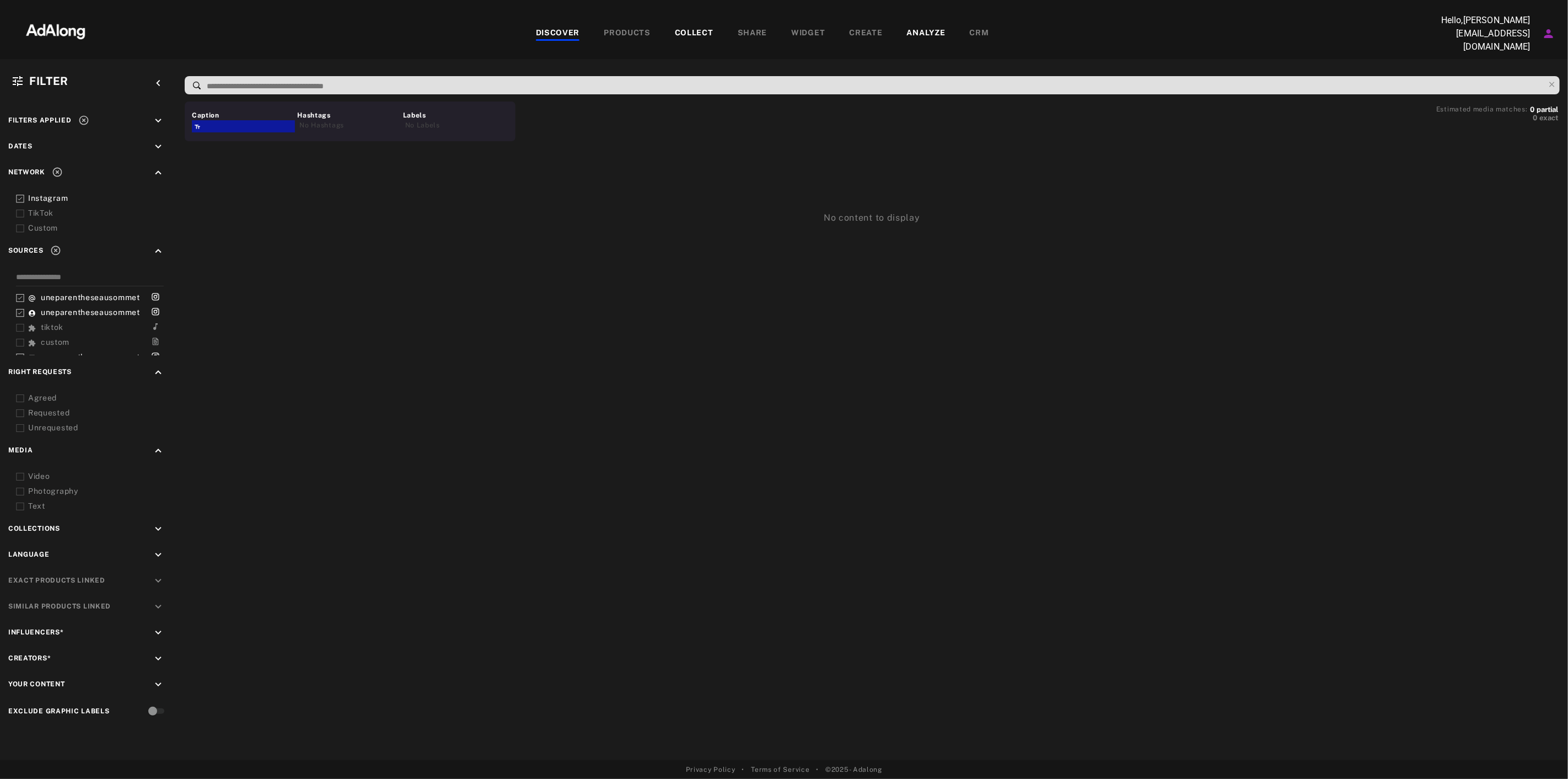
click at [269, 82] on input at bounding box center [875, 86] width 1339 height 15
type input "********"
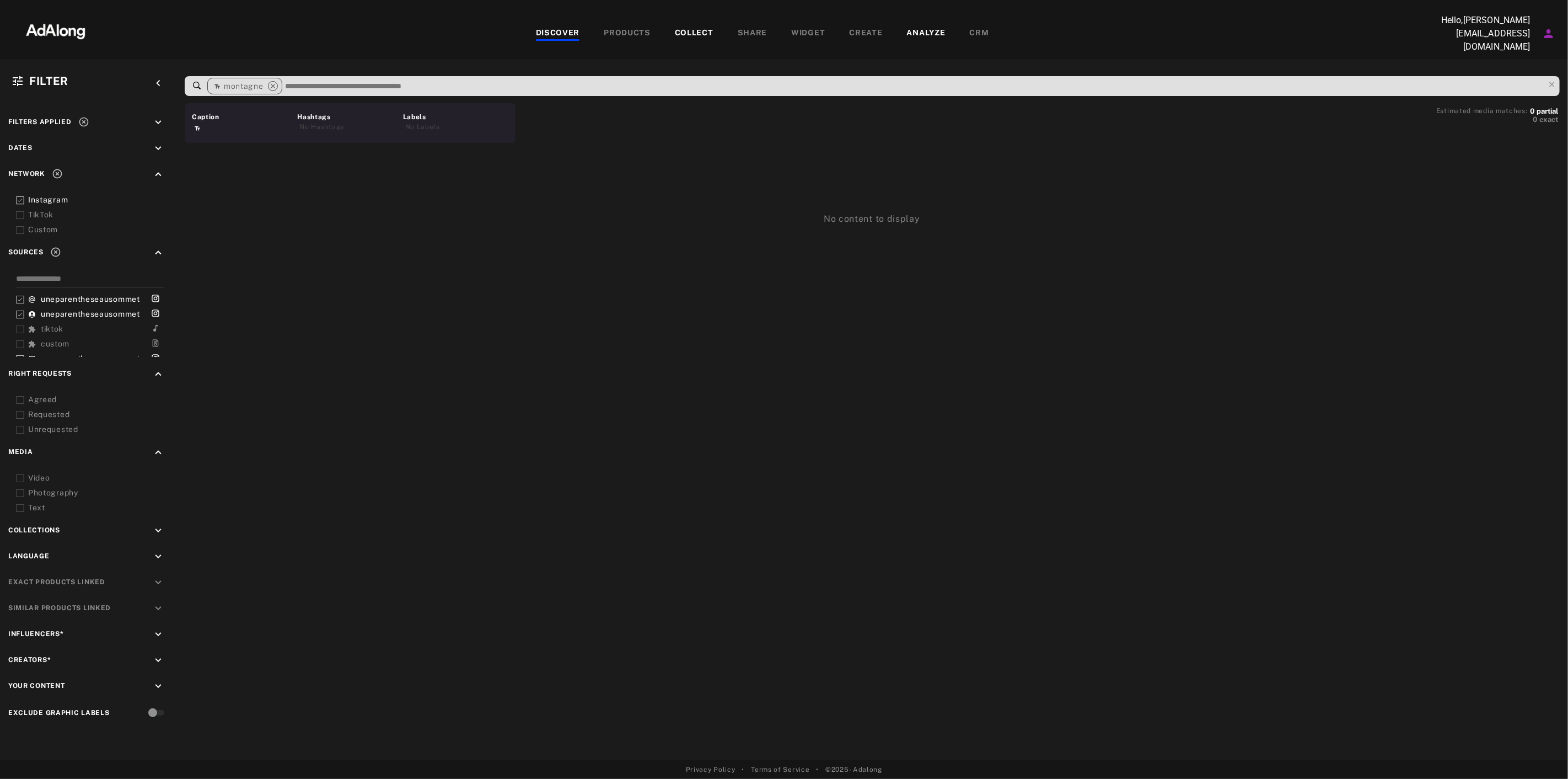
click at [657, 30] on div "PRODUCTS" at bounding box center [627, 34] width 71 height 13
click at [714, 30] on div "COLLECT" at bounding box center [694, 34] width 63 height 13
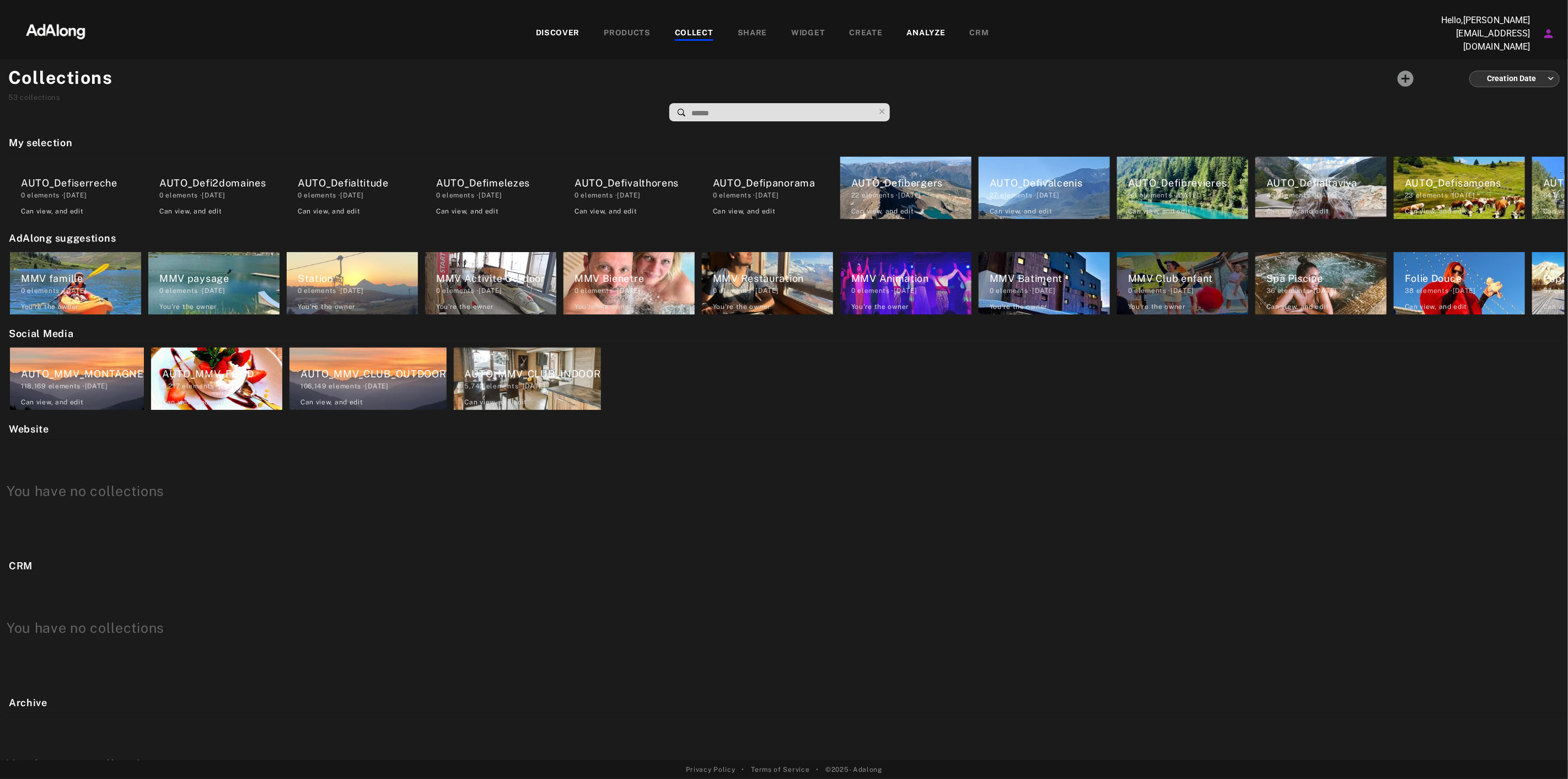
click at [1552, 31] on icon "Account settings" at bounding box center [1549, 34] width 13 height 13
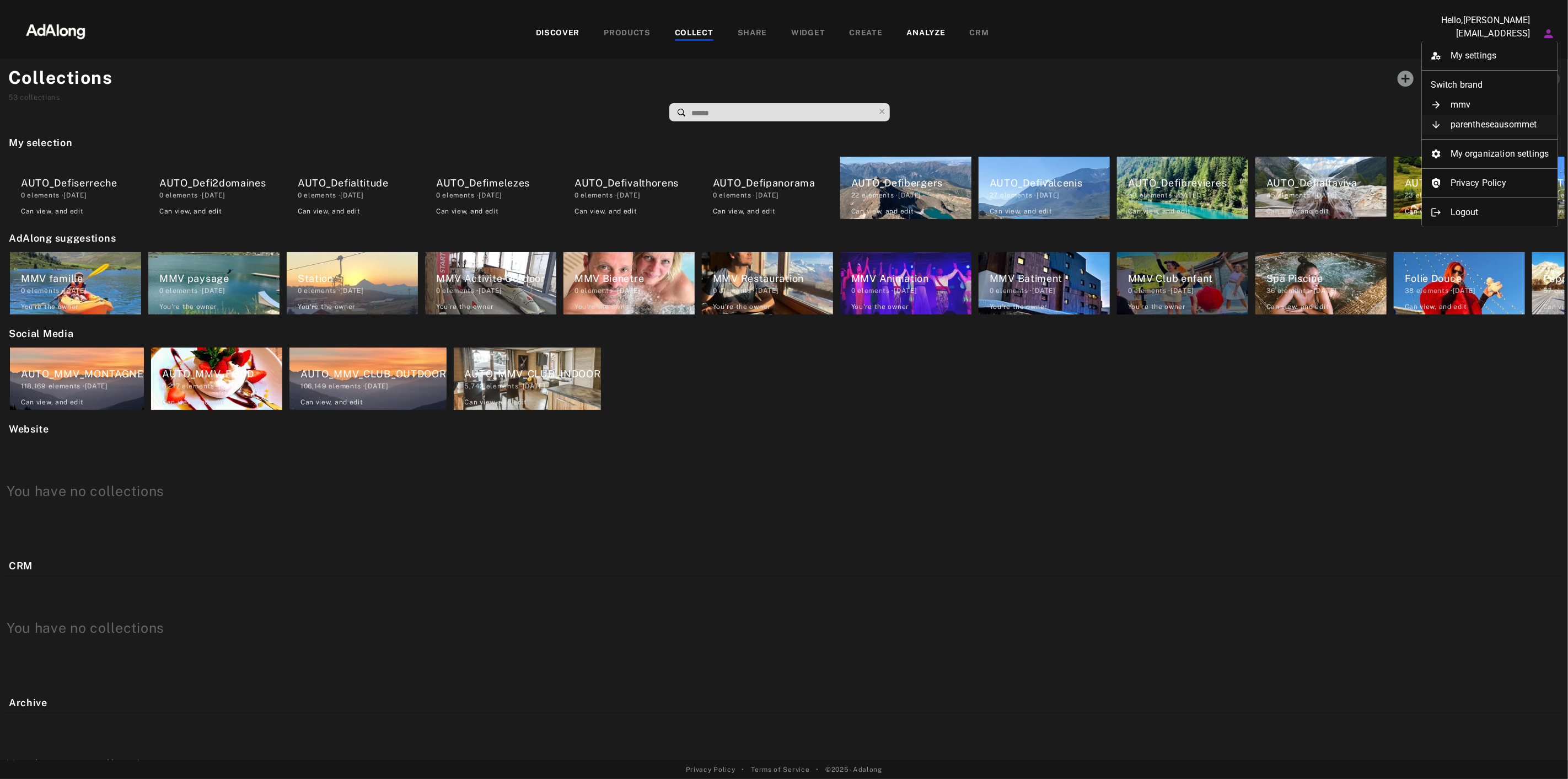
click at [1494, 121] on li "parentheseausommet" at bounding box center [1489, 125] width 136 height 20
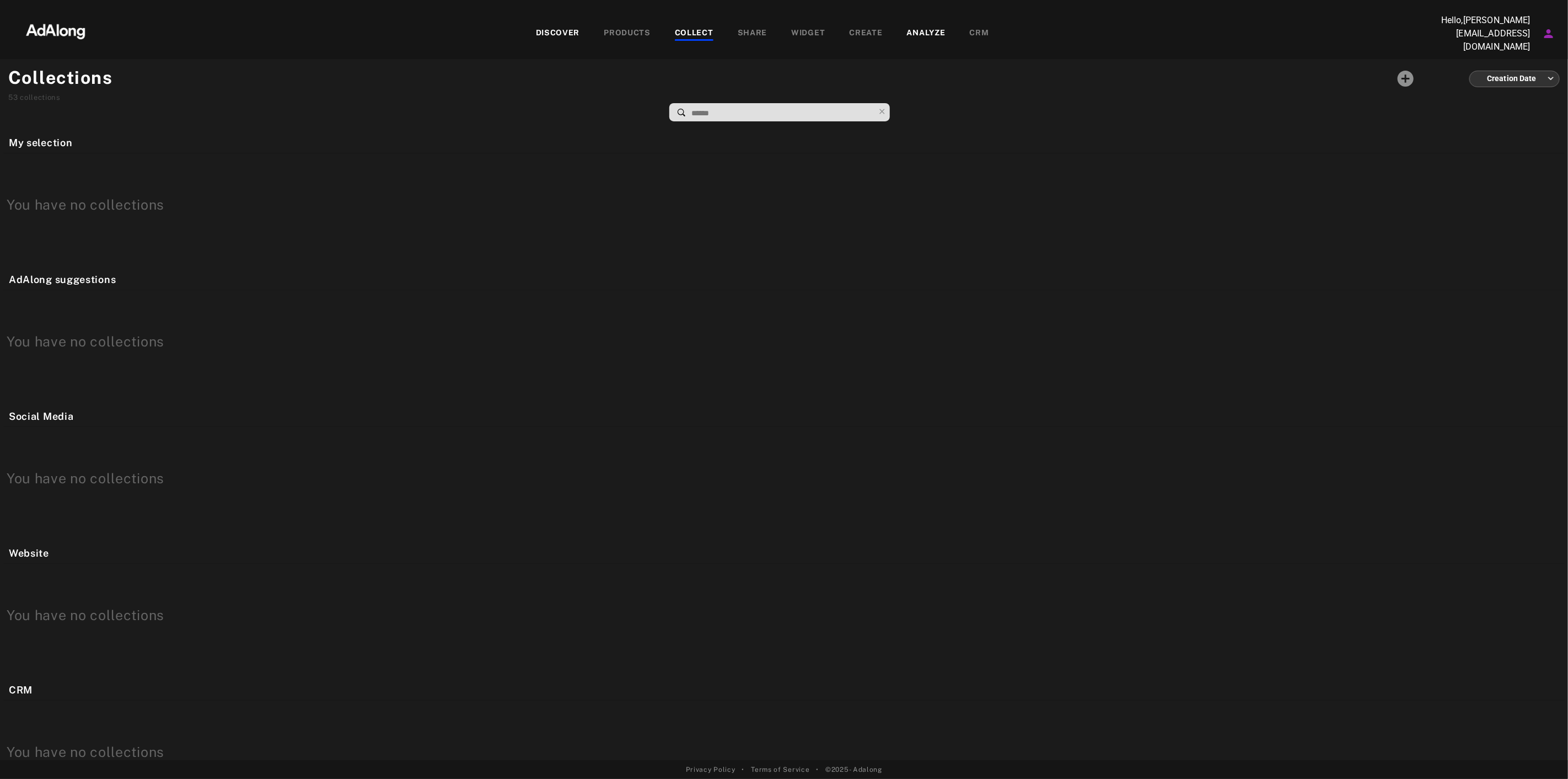
click at [698, 33] on div "COLLECT" at bounding box center [694, 34] width 39 height 13
click at [571, 30] on div "DISCOVER" at bounding box center [558, 34] width 44 height 13
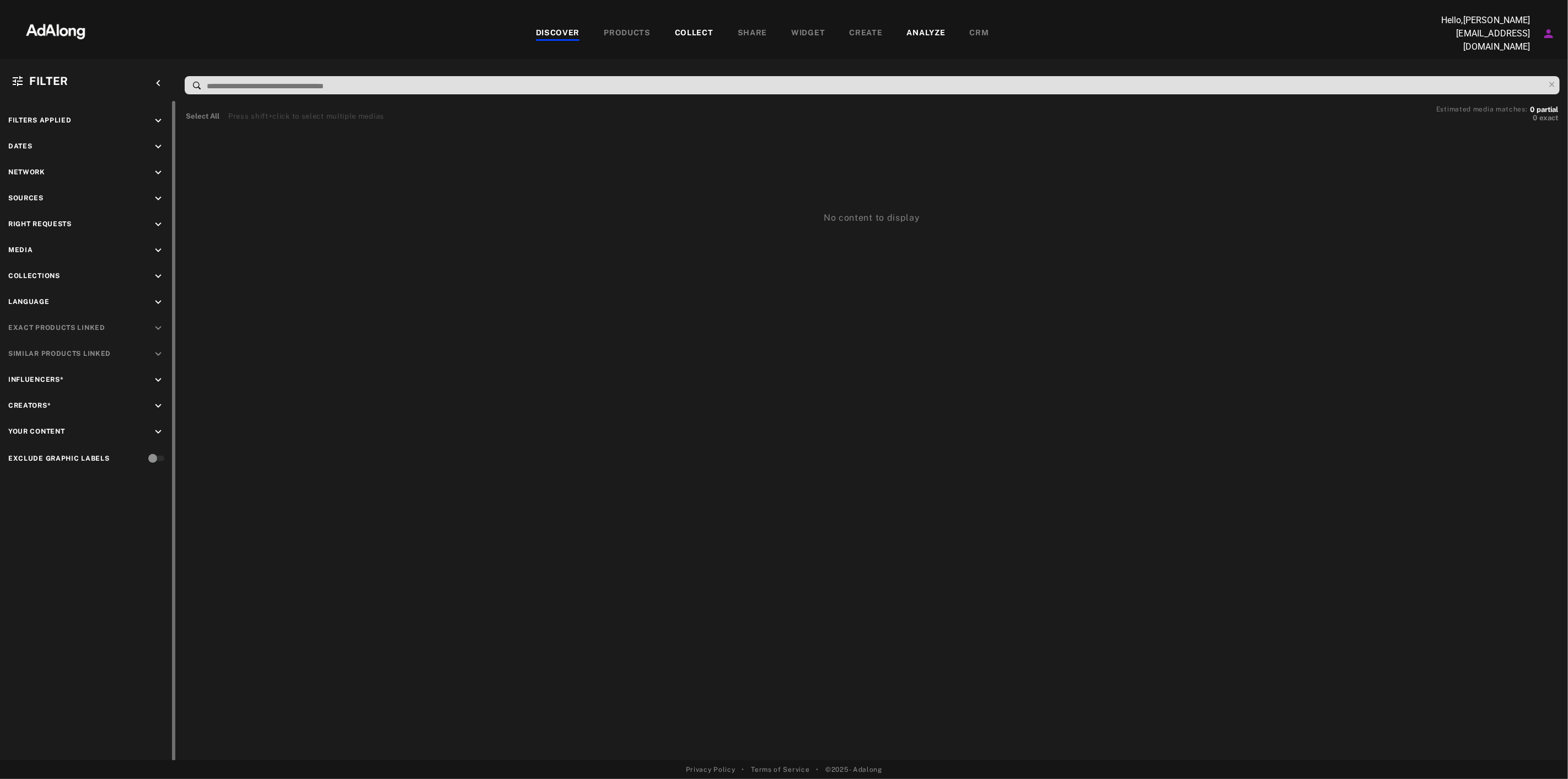
click at [88, 192] on div "Sources keyboard_arrow_down" at bounding box center [88, 199] width 160 height 15
click at [155, 192] on icon "keyboard_arrow_down" at bounding box center [158, 198] width 12 height 12
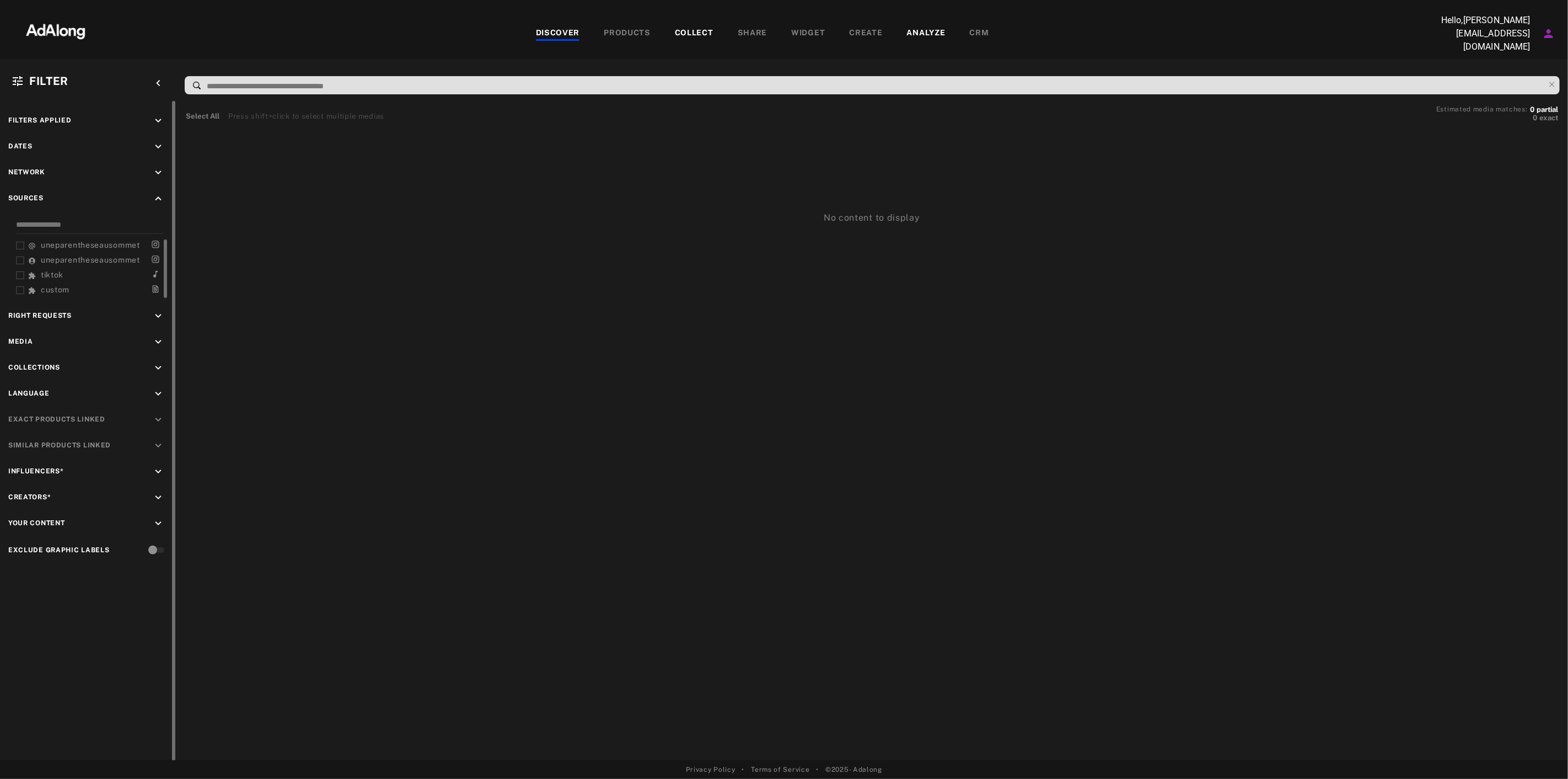
click at [118, 240] on span "uneparentheseausommet" at bounding box center [90, 244] width 99 height 9
click at [88, 240] on span "uneparentheseausommet" at bounding box center [90, 244] width 99 height 9
click at [140, 142] on div "Dates keyboard_arrow_down" at bounding box center [88, 148] width 160 height 15
click at [162, 141] on icon "keyboard_arrow_down" at bounding box center [158, 146] width 12 height 12
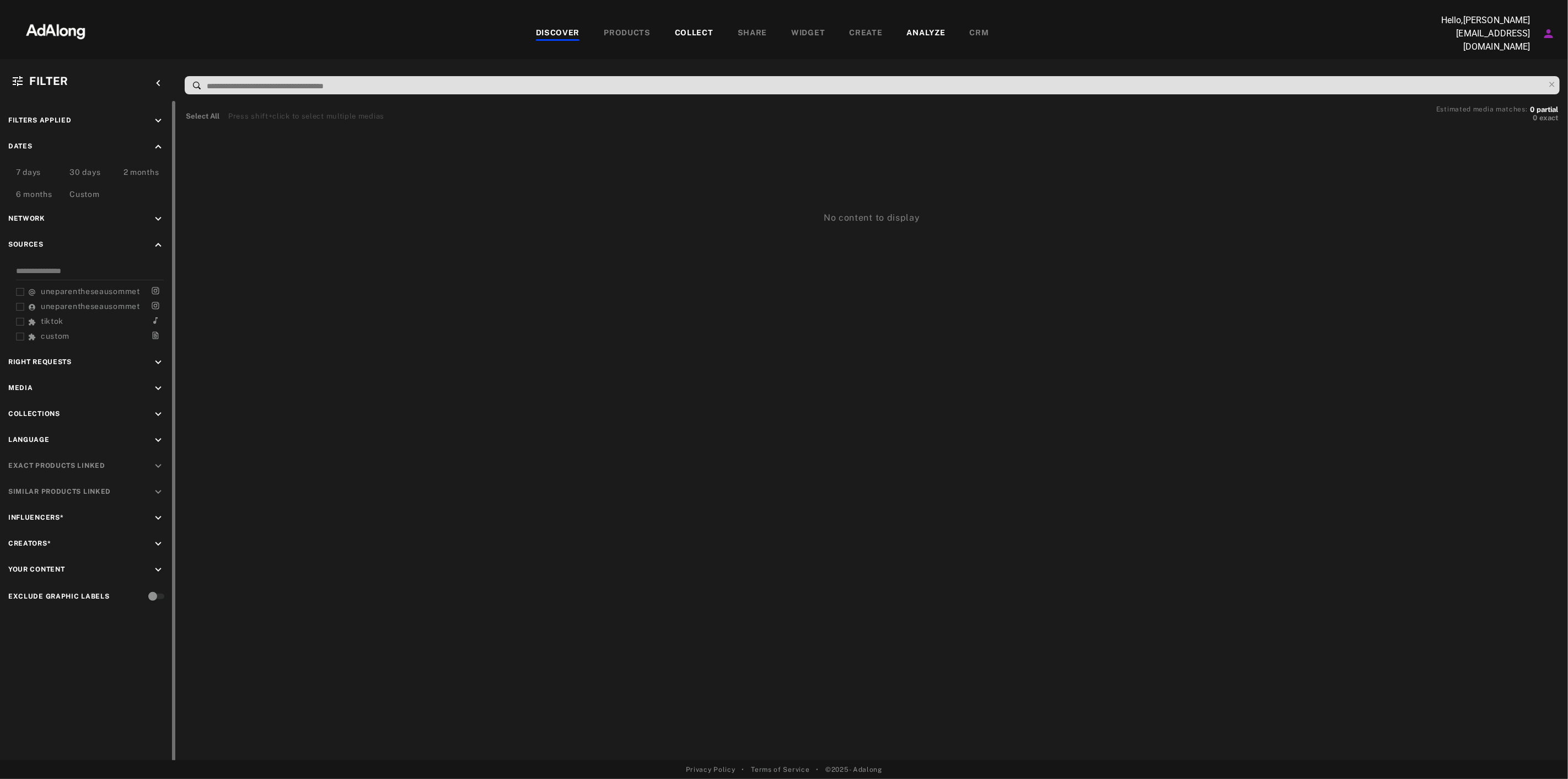
click at [134, 216] on div "Network keyboard_arrow_down" at bounding box center [88, 220] width 160 height 15
click at [155, 215] on icon "keyboard_arrow_down" at bounding box center [158, 219] width 12 height 12
drag, startPoint x: 138, startPoint y: 418, endPoint x: 153, endPoint y: 412, distance: 16.2
click at [139, 418] on div "Filters applied keyboard_arrow_down Dates keyboard_arrow_up 7 days 30 days 2 mo…" at bounding box center [88, 386] width 177 height 570
click at [153, 412] on icon "keyboard_arrow_down" at bounding box center [158, 414] width 12 height 12
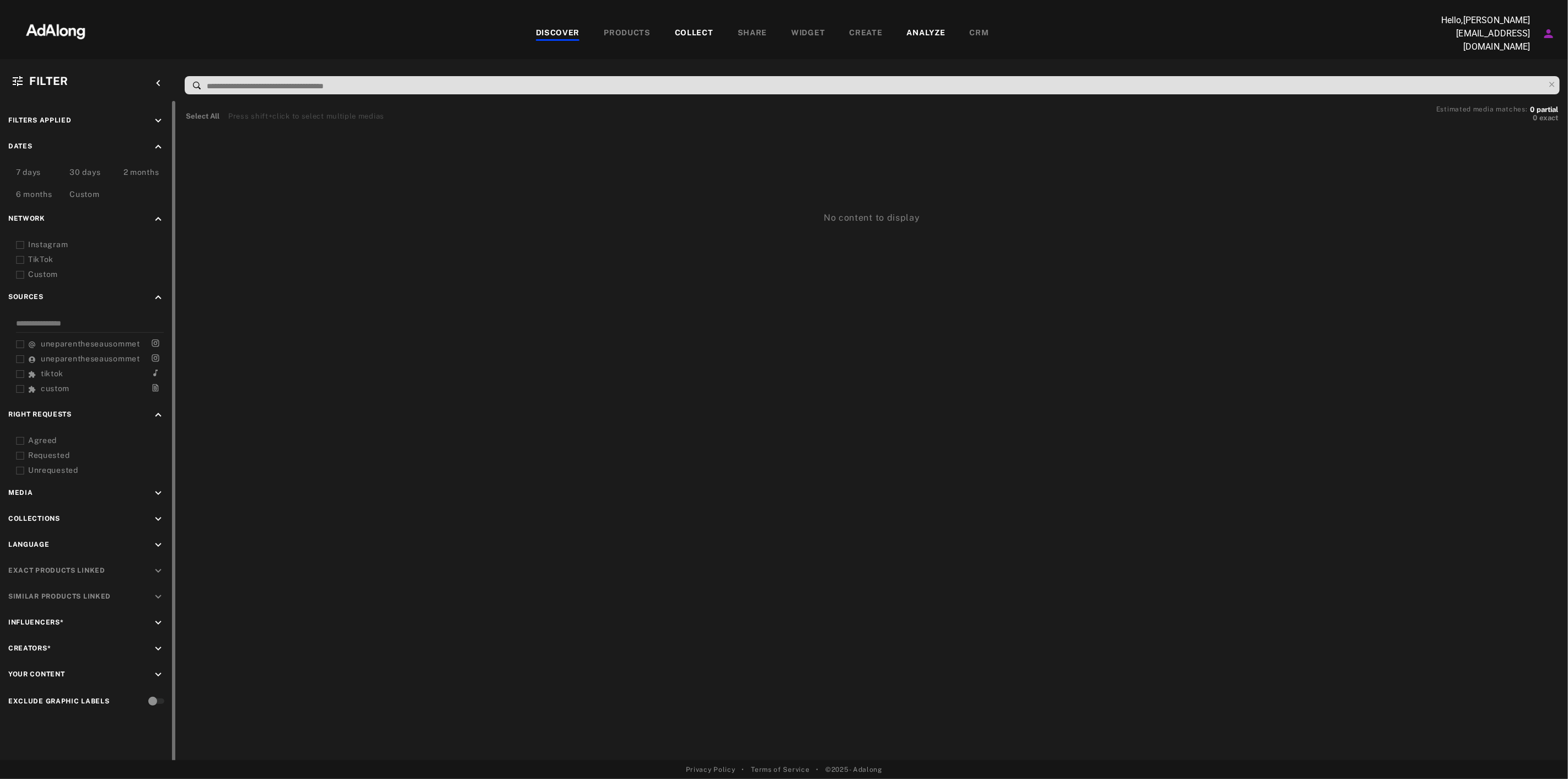
click at [154, 435] on div "Agreed" at bounding box center [98, 441] width 140 height 11
click at [150, 487] on div "Media keyboard_arrow_down" at bounding box center [88, 494] width 160 height 15
click at [161, 487] on icon "keyboard_arrow_down" at bounding box center [158, 493] width 12 height 12
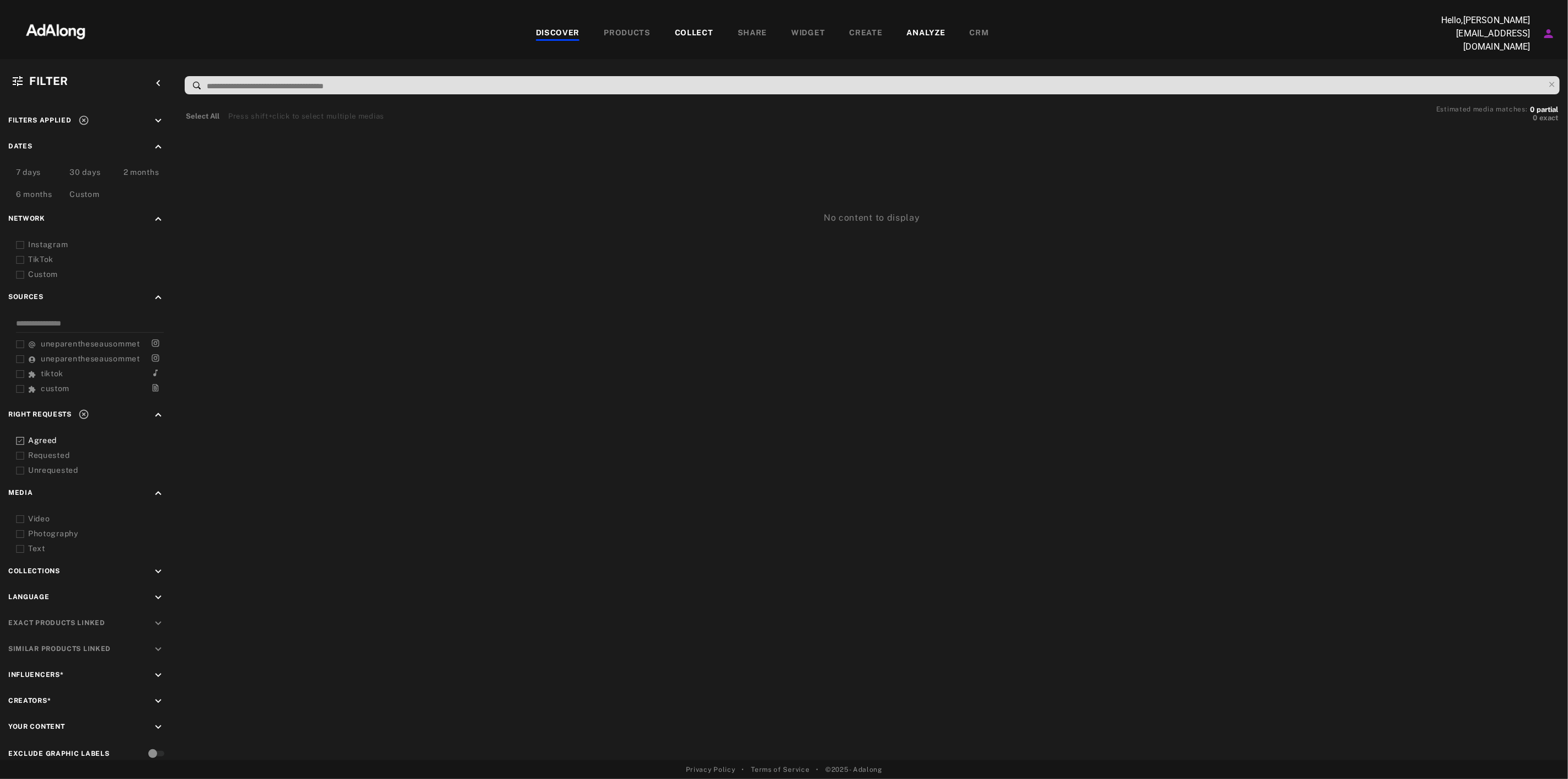
click at [1542, 27] on icon "Account settings" at bounding box center [1549, 34] width 13 height 13
click at [1469, 103] on li "mmv" at bounding box center [1489, 105] width 136 height 20
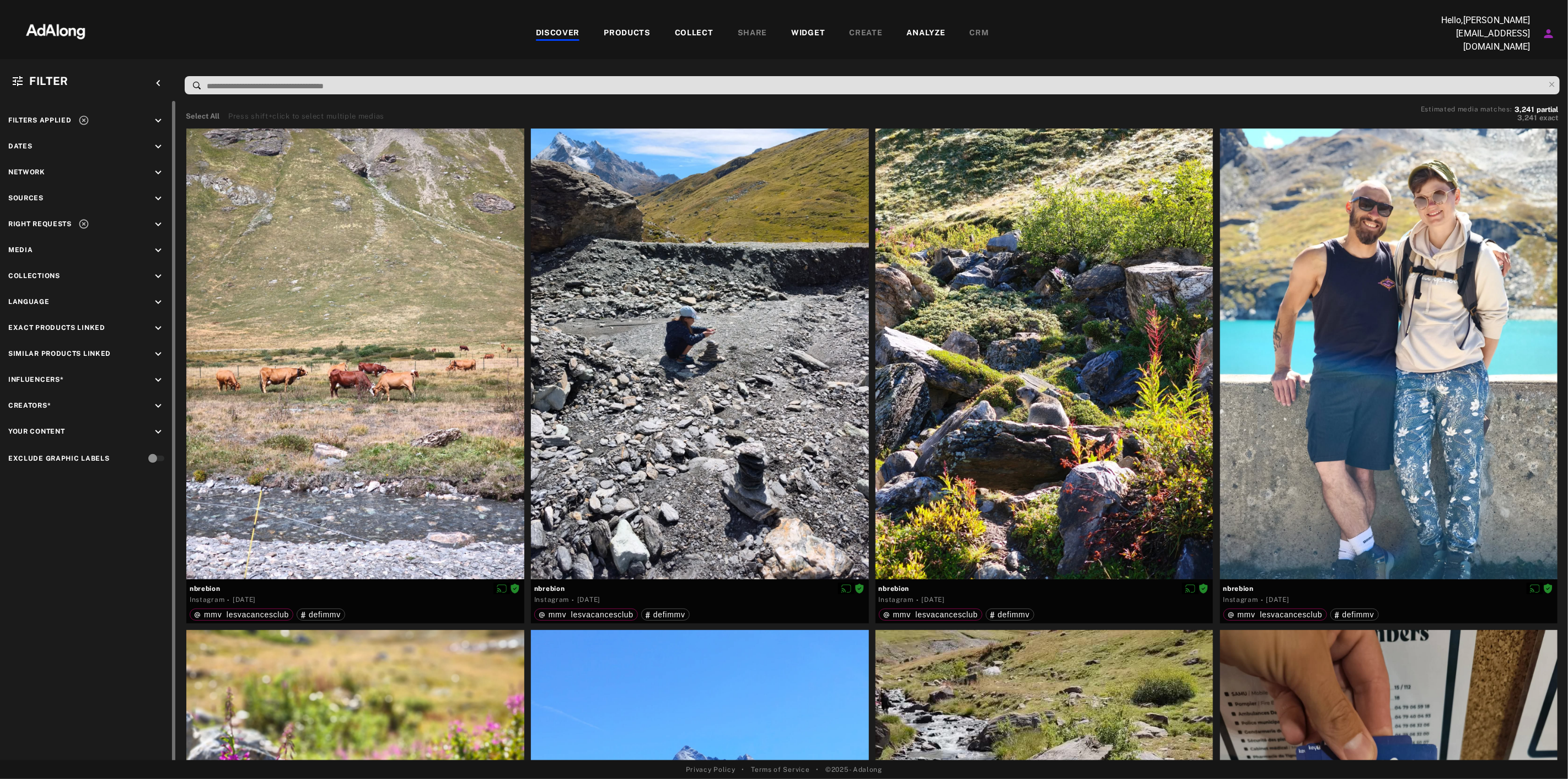
click at [162, 192] on icon "keyboard_arrow_down" at bounding box center [158, 198] width 12 height 12
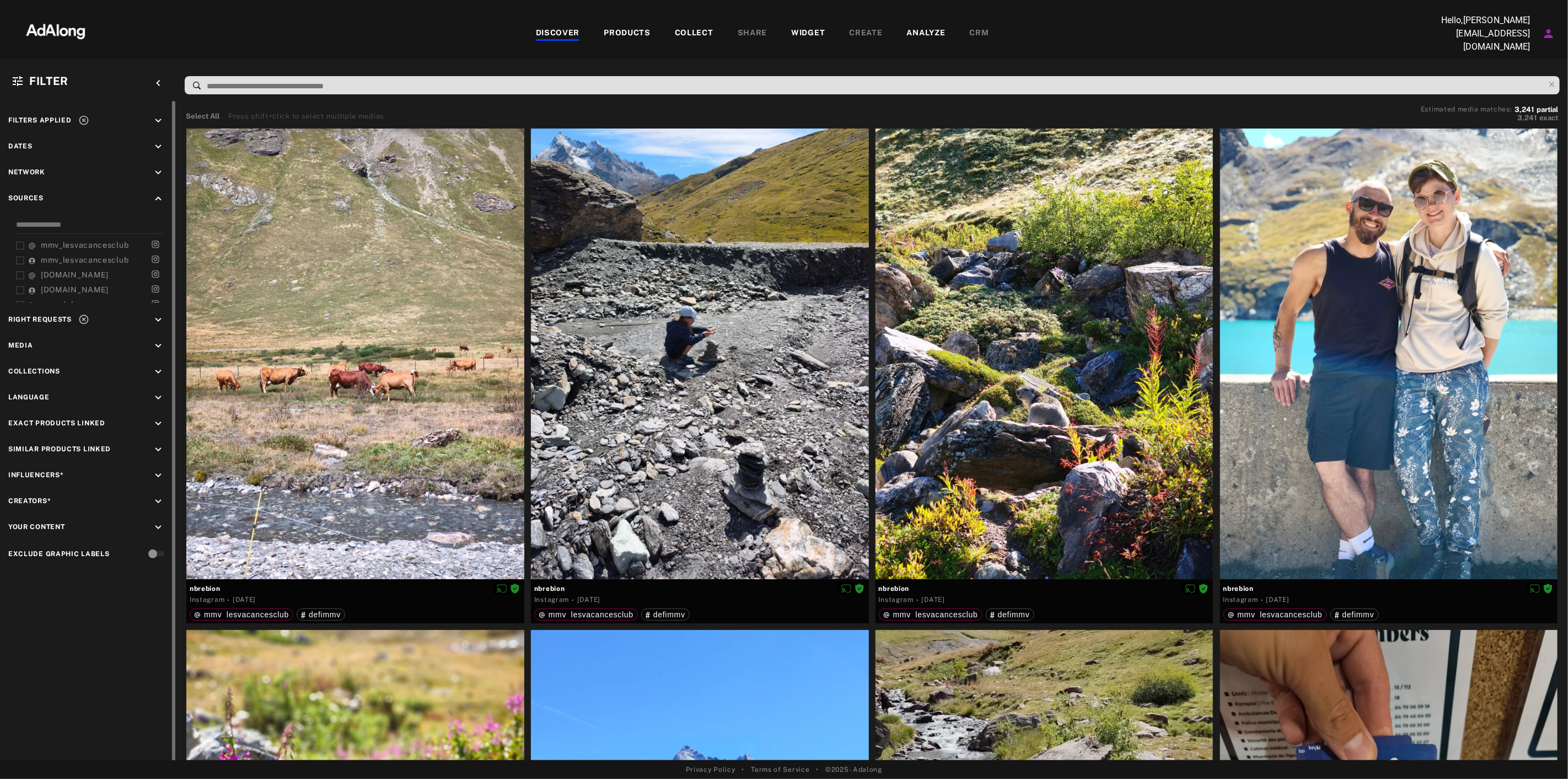
click at [154, 314] on icon "keyboard_arrow_down" at bounding box center [158, 319] width 12 height 12
click at [44, 355] on div "Requested" at bounding box center [98, 360] width 140 height 11
click at [45, 370] on div "Unrequested" at bounding box center [98, 375] width 140 height 11
drag, startPoint x: 45, startPoint y: 363, endPoint x: 50, endPoint y: 351, distance: 13.0
click at [50, 355] on div "Requested" at bounding box center [98, 360] width 140 height 11
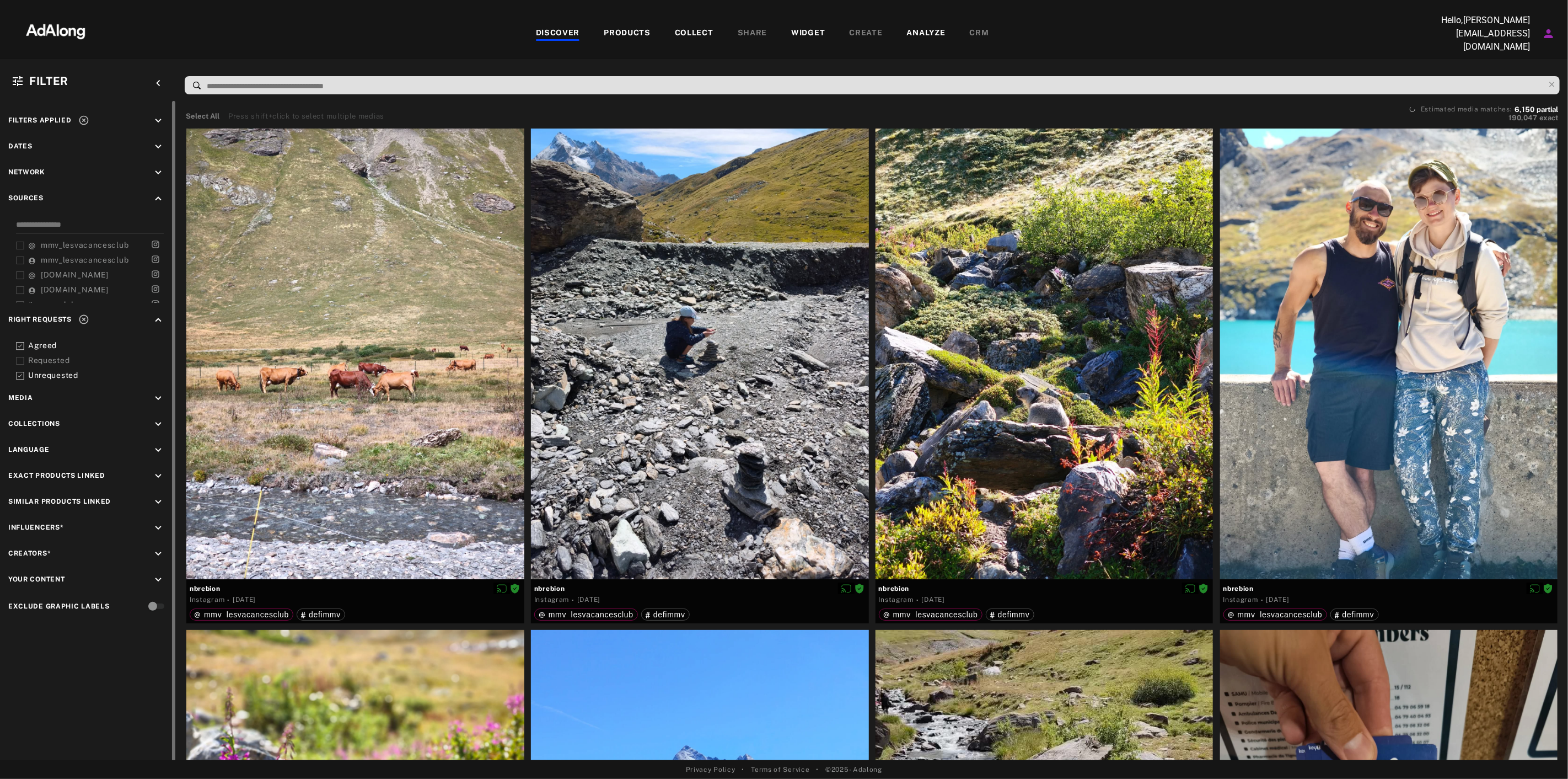
click at [47, 340] on div "Agreed" at bounding box center [98, 346] width 140 height 11
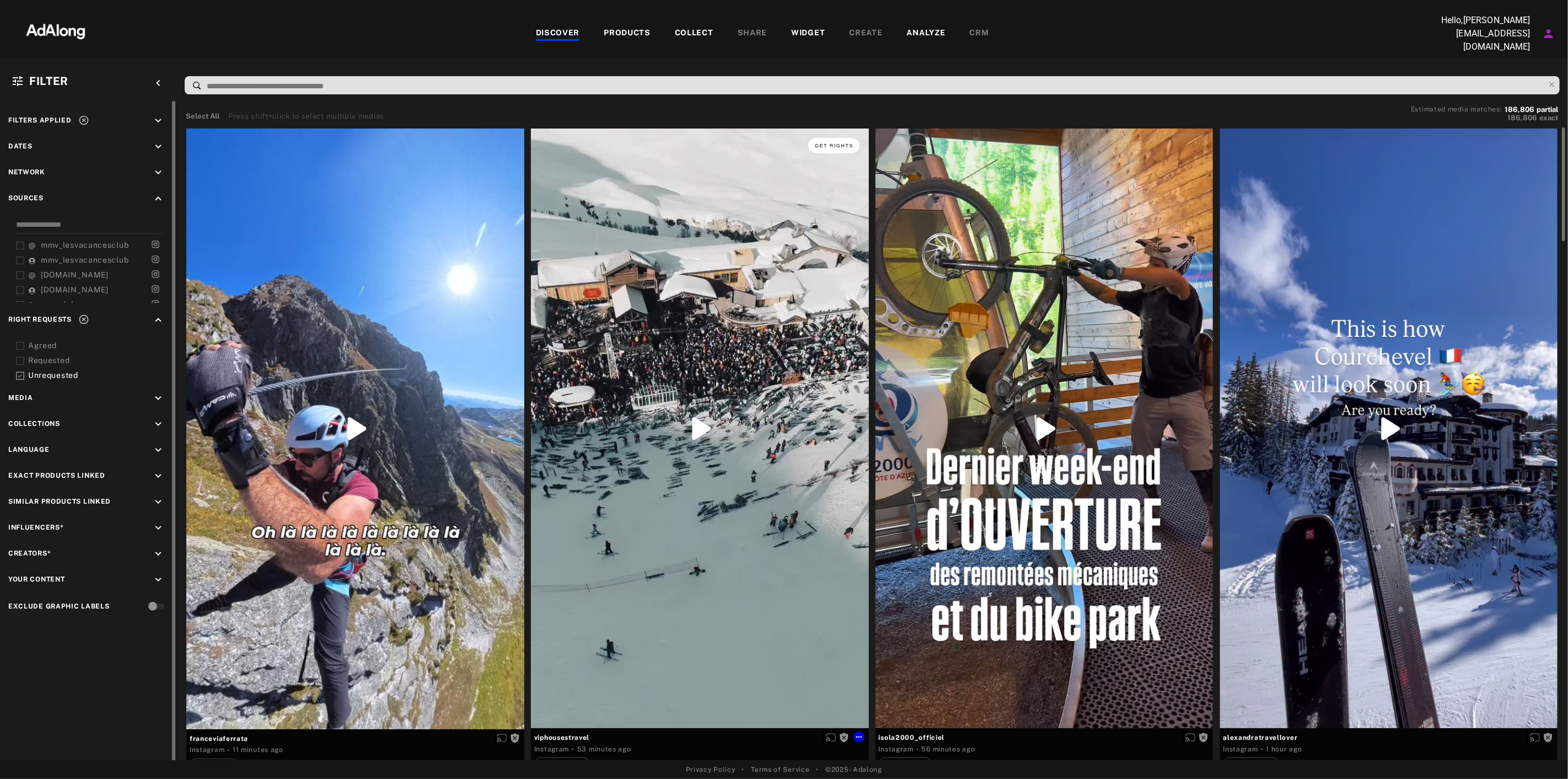
click at [835, 147] on button "Get rights" at bounding box center [833, 146] width 51 height 15
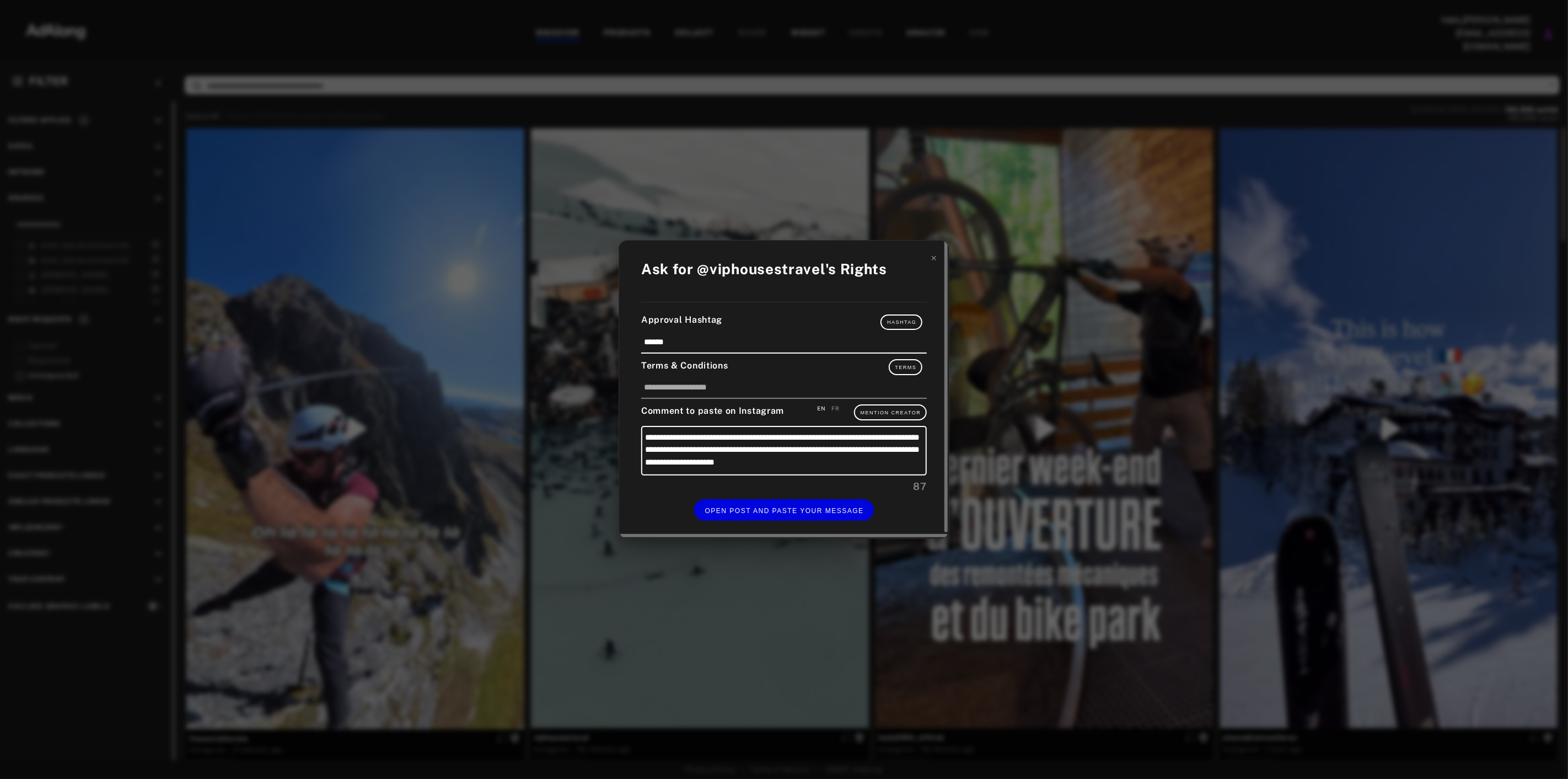
click at [835, 408] on div "FR" at bounding box center [836, 408] width 8 height 8
type textarea "**********"
drag, startPoint x: 895, startPoint y: 463, endPoint x: 505, endPoint y: 351, distance: 405.8
click at [505, 351] on div "**********" at bounding box center [784, 389] width 1568 height 779
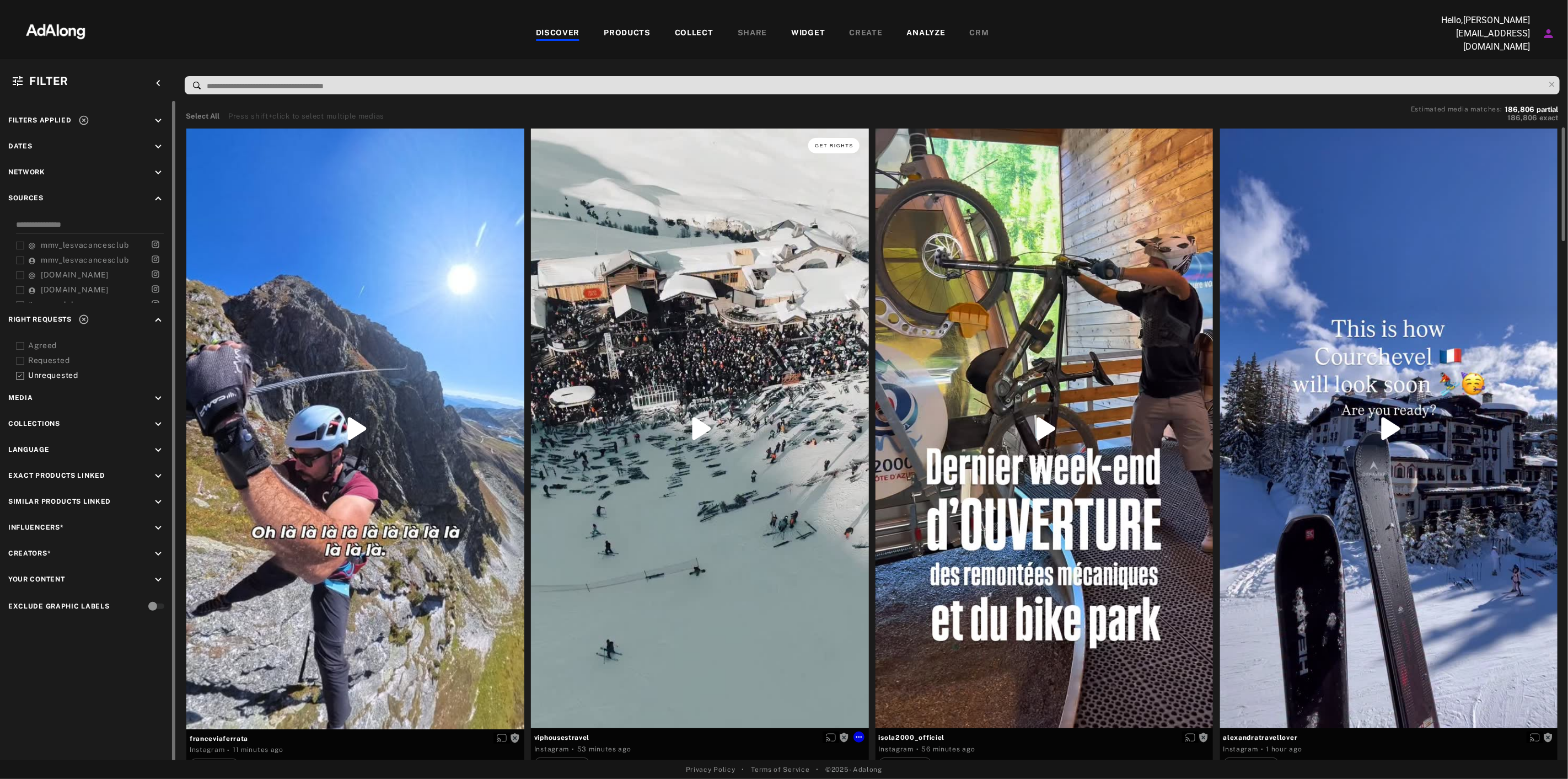
click at [819, 145] on button "Get rights" at bounding box center [833, 146] width 51 height 15
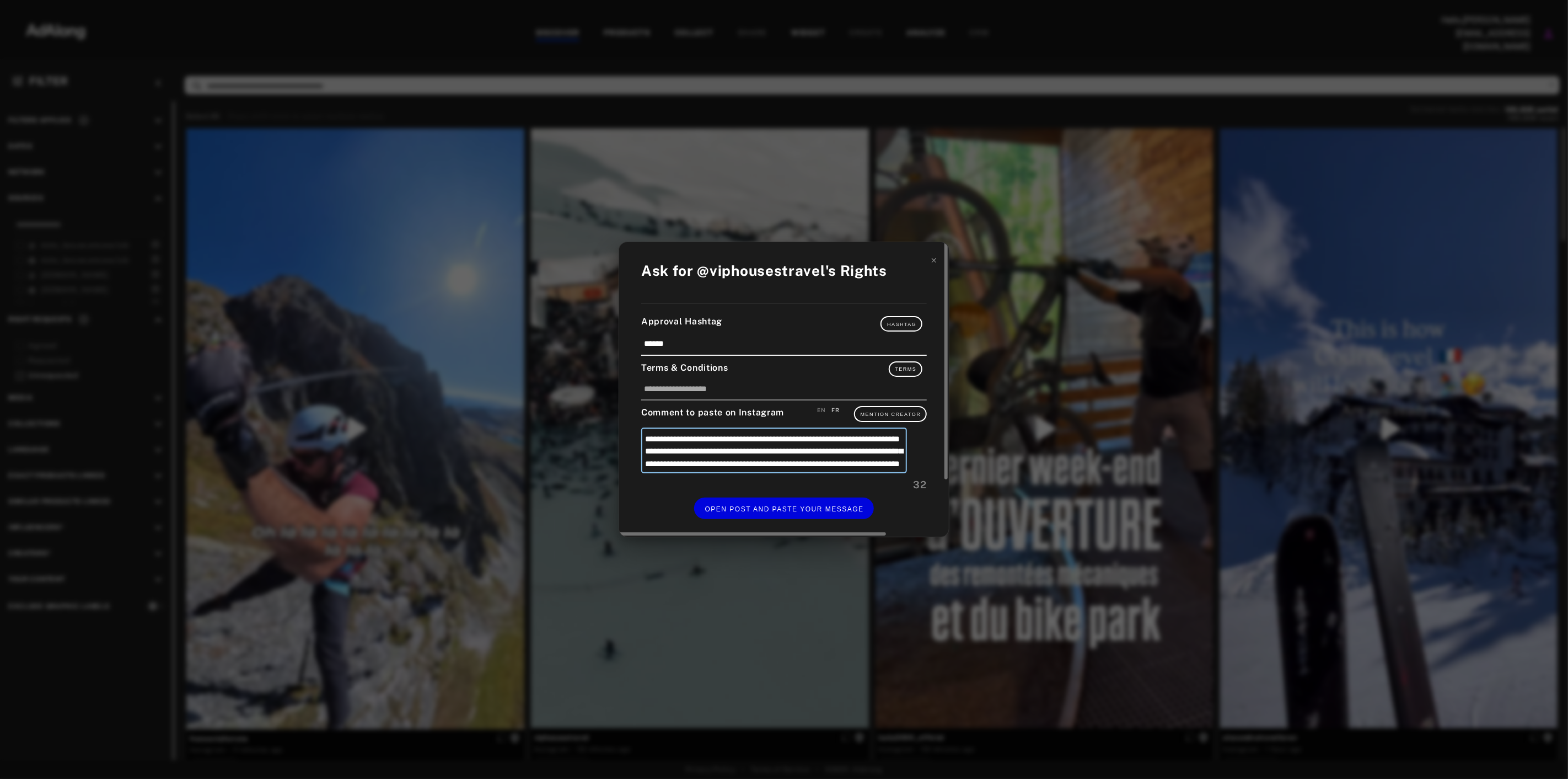
click at [907, 461] on textarea "**********" at bounding box center [774, 451] width 266 height 47
click at [907, 461] on textarea "**********" at bounding box center [774, 451] width 266 height 47
click at [1030, 364] on div "**********" at bounding box center [784, 389] width 1568 height 779
